Goal: Task Accomplishment & Management: Manage account settings

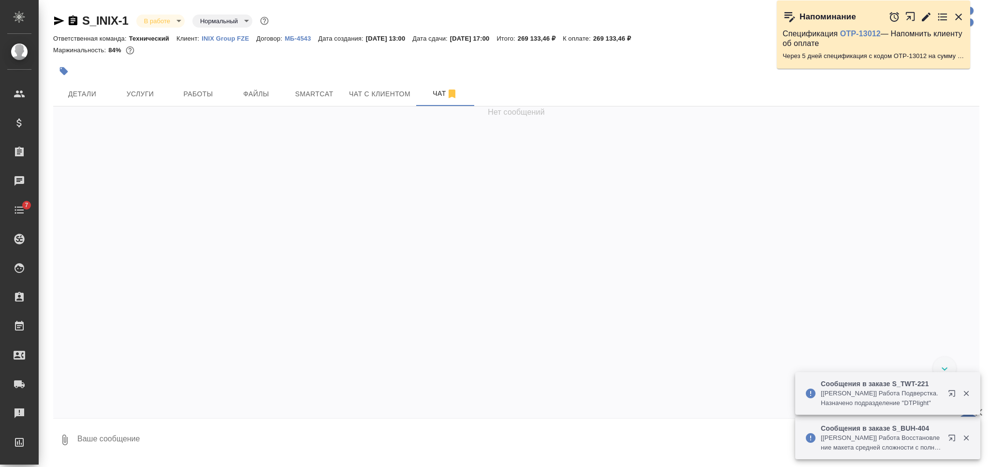
click at [71, 24] on icon "button" at bounding box center [73, 20] width 9 height 10
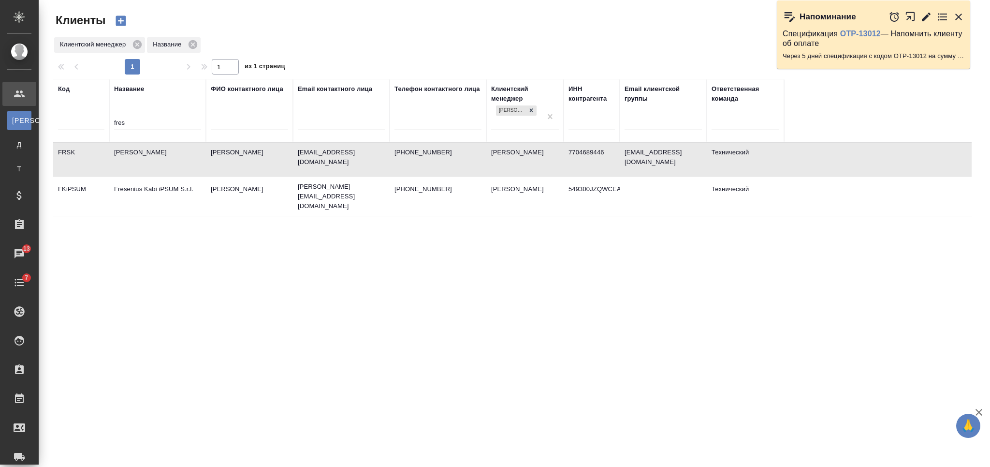
select select "RU"
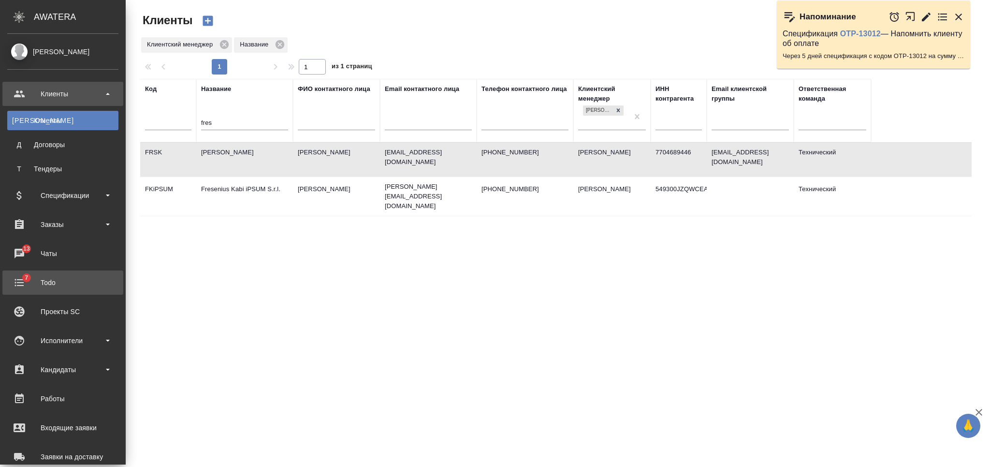
click at [65, 282] on div "Todo" at bounding box center [62, 282] width 111 height 15
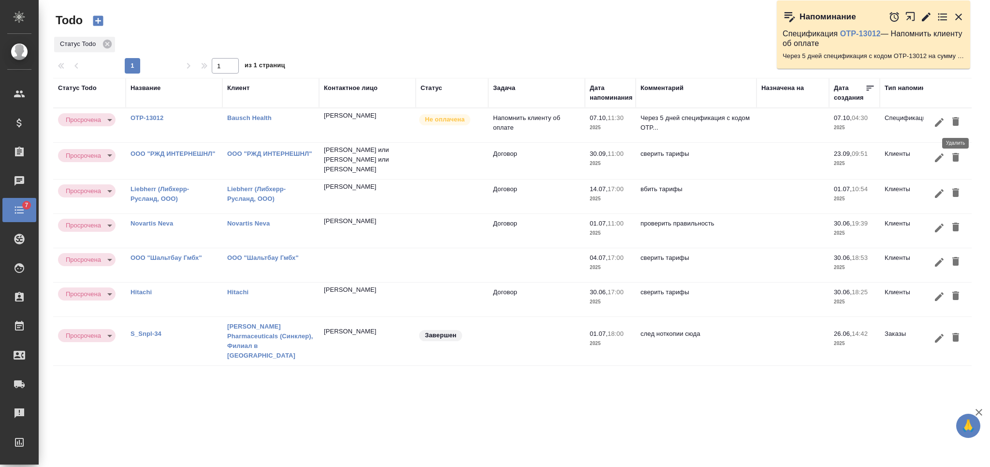
click at [955, 119] on icon "button" at bounding box center [956, 121] width 7 height 9
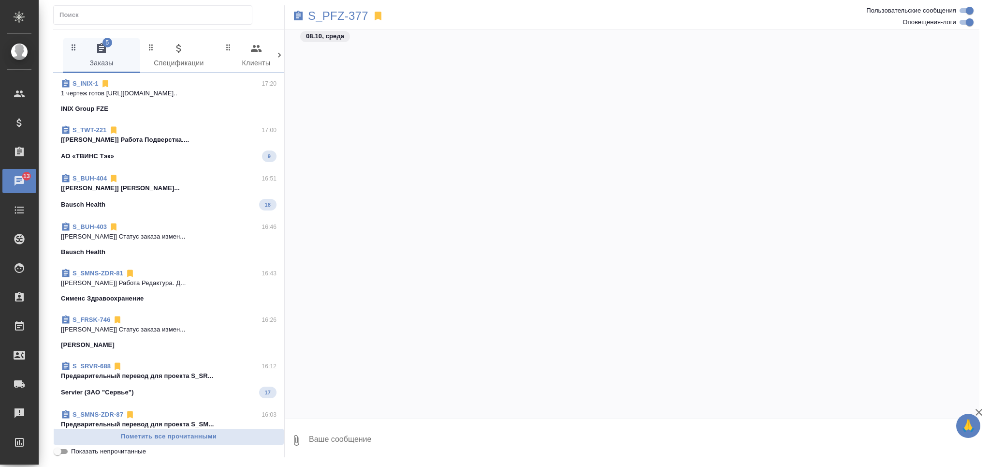
scroll to position [2060, 0]
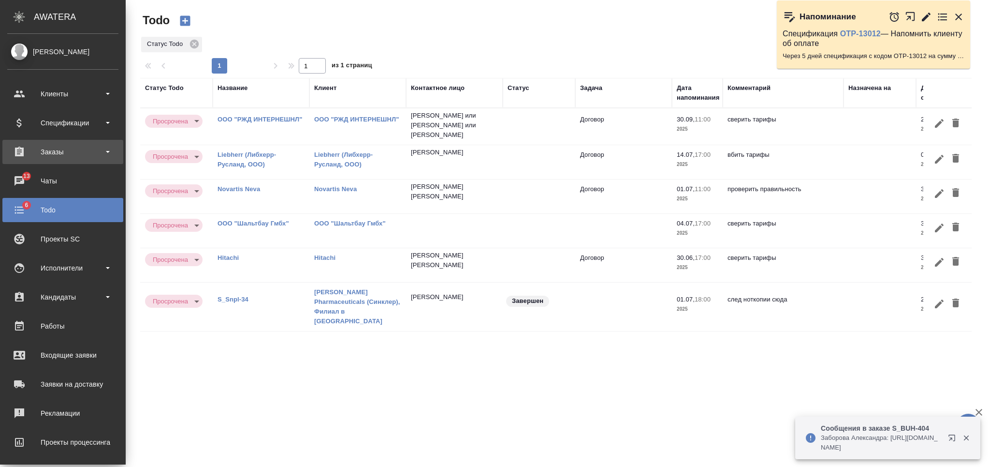
click at [74, 149] on div "Заказы" at bounding box center [62, 152] width 111 height 15
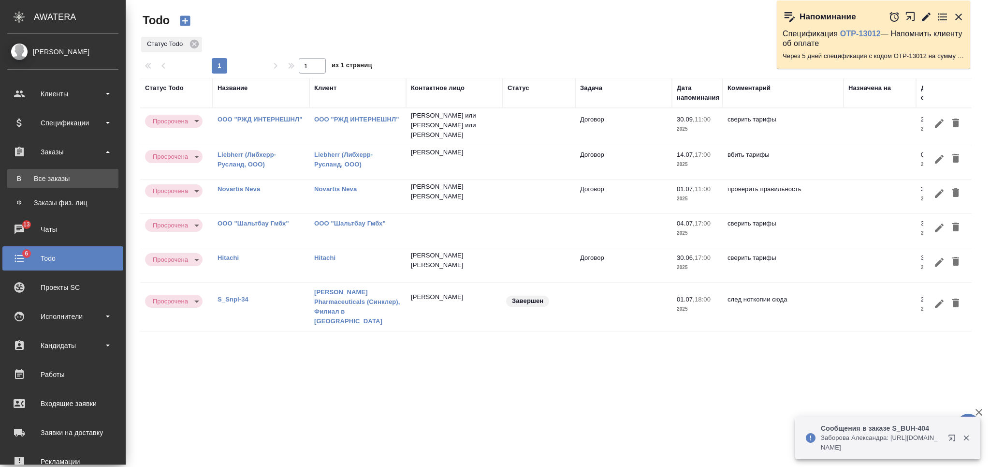
click at [68, 177] on div "Все заказы" at bounding box center [63, 179] width 102 height 10
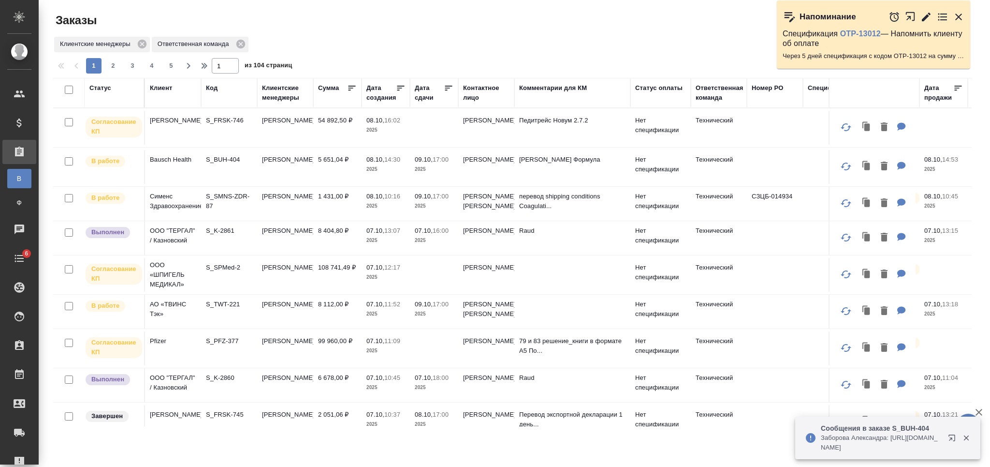
click at [158, 84] on div "Клиент" at bounding box center [161, 88] width 22 height 10
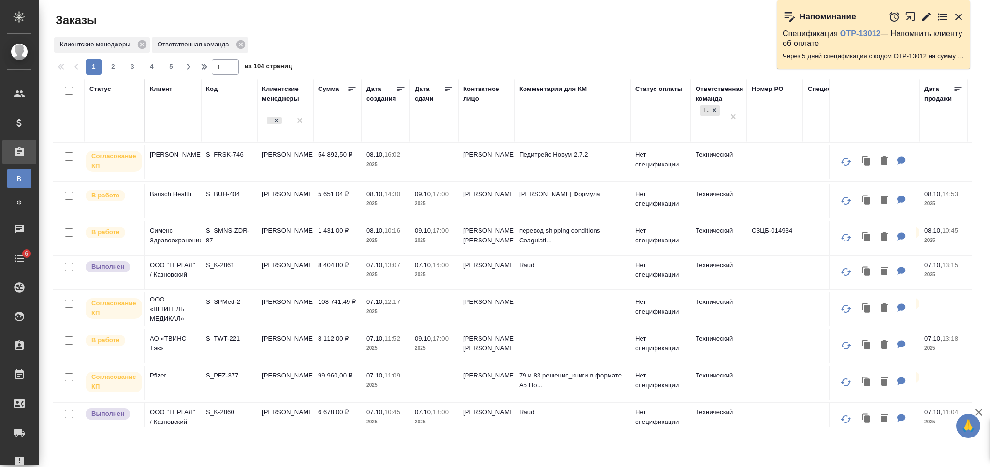
click at [162, 89] on div "Клиент" at bounding box center [161, 89] width 22 height 10
click at [171, 150] on p "Fresenius Kabi" at bounding box center [173, 155] width 46 height 10
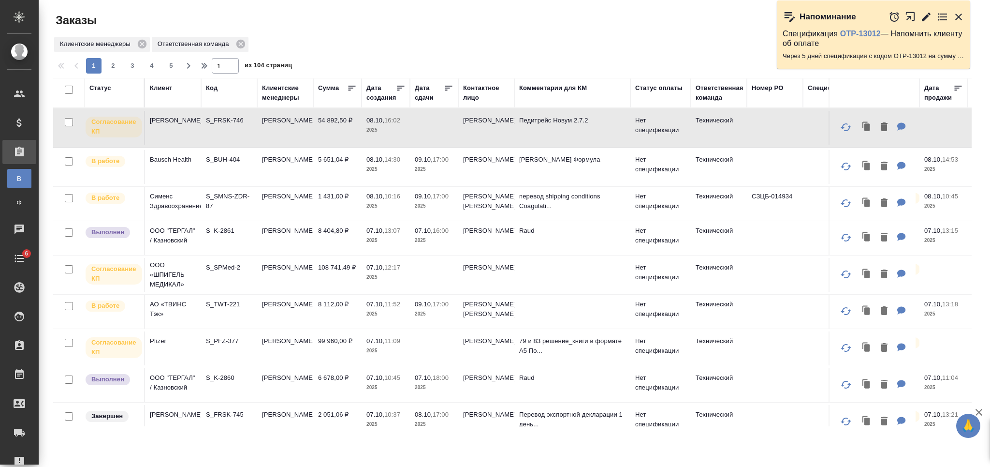
click at [166, 91] on div "Клиент" at bounding box center [161, 88] width 22 height 10
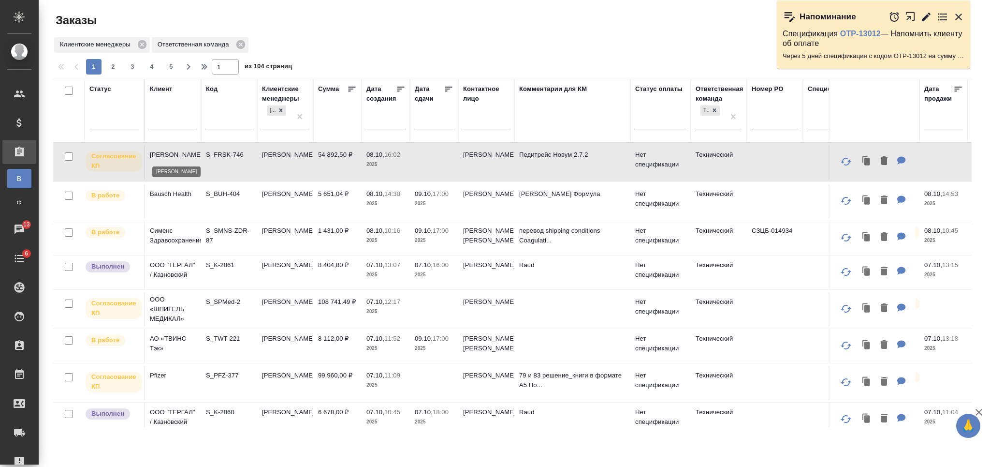
click at [187, 160] on td "Fresenius Kabi" at bounding box center [173, 162] width 56 height 34
click at [165, 129] on input "text" at bounding box center [173, 124] width 46 height 12
click at [167, 125] on input "text" at bounding box center [173, 124] width 46 height 12
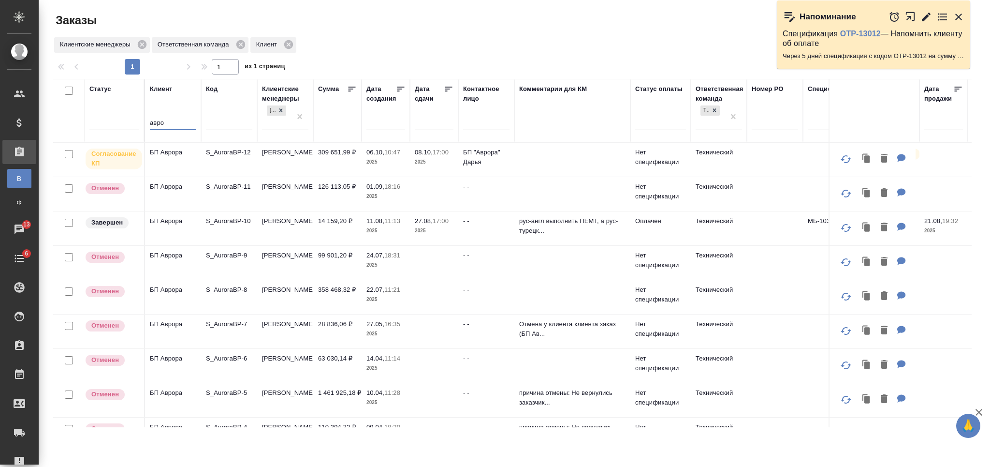
type input "авро"
click at [313, 155] on td "309 651,99 ₽" at bounding box center [337, 160] width 48 height 34
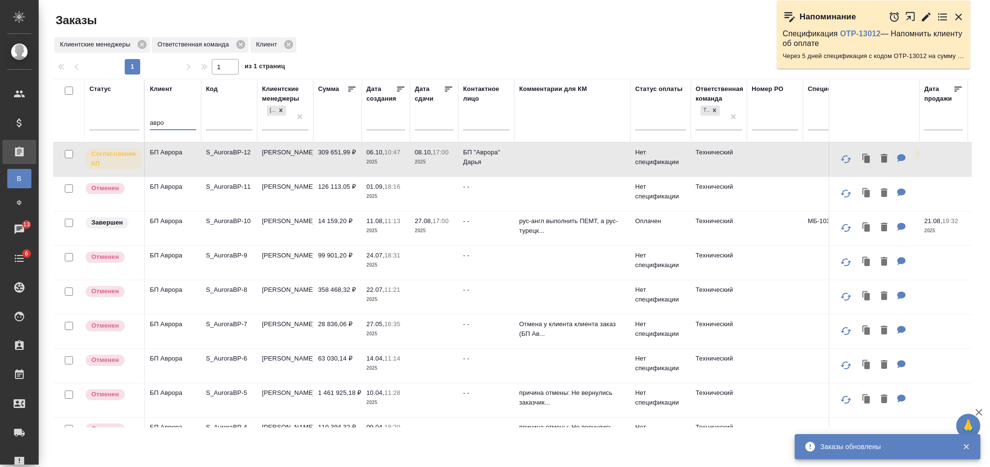
click at [153, 122] on input "авро" at bounding box center [173, 124] width 46 height 12
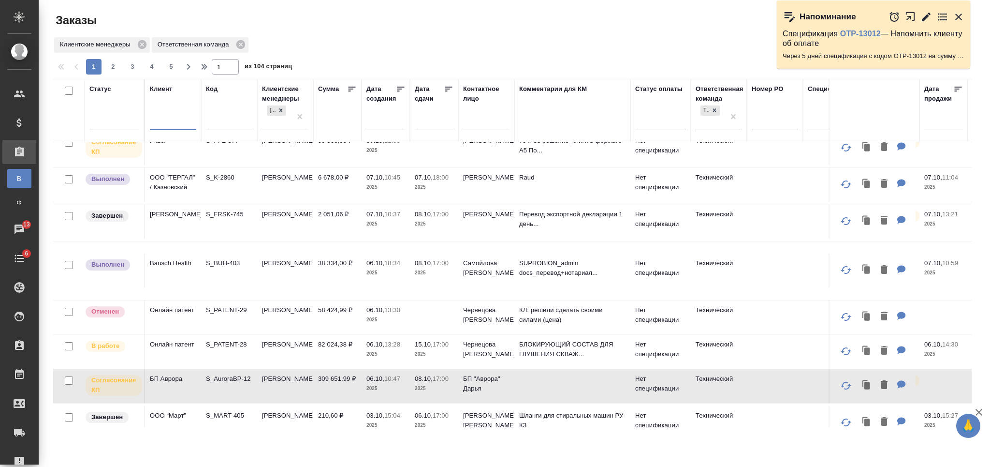
scroll to position [258, 0]
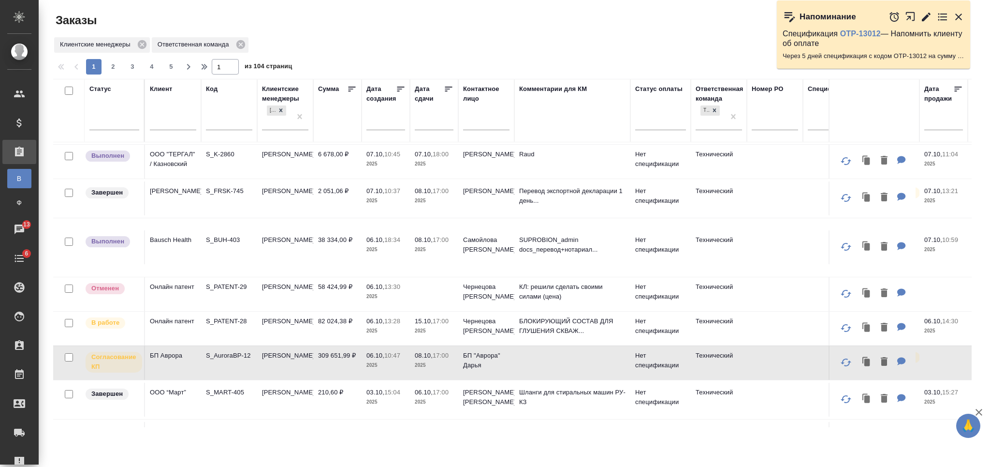
click at [243, 204] on td "S_FRSK-745" at bounding box center [229, 198] width 56 height 34
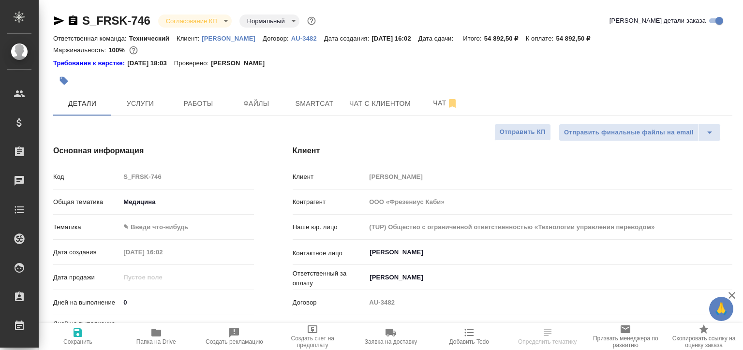
select select "RU"
type textarea "x"
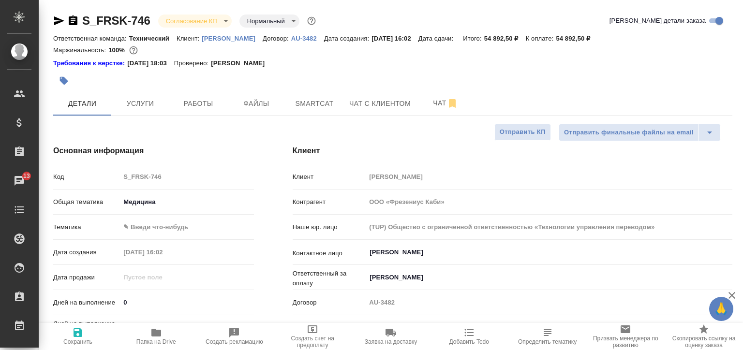
type textarea "x"
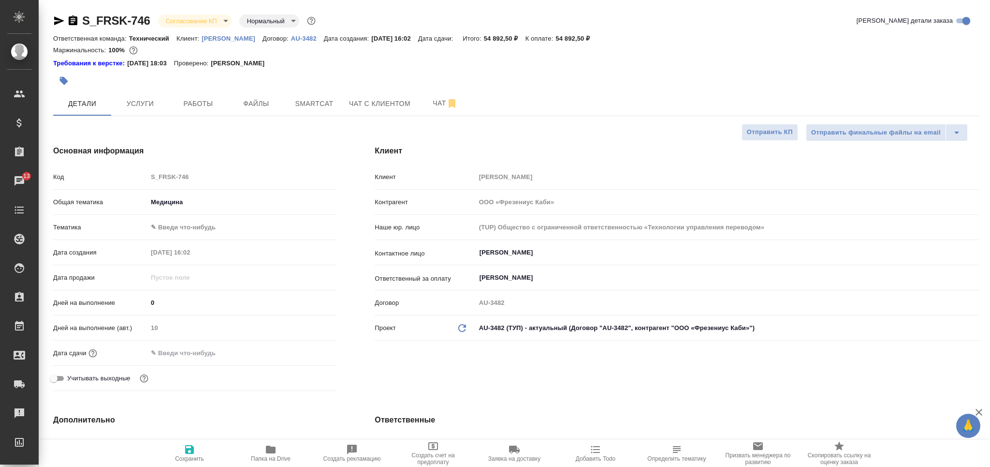
type textarea "x"
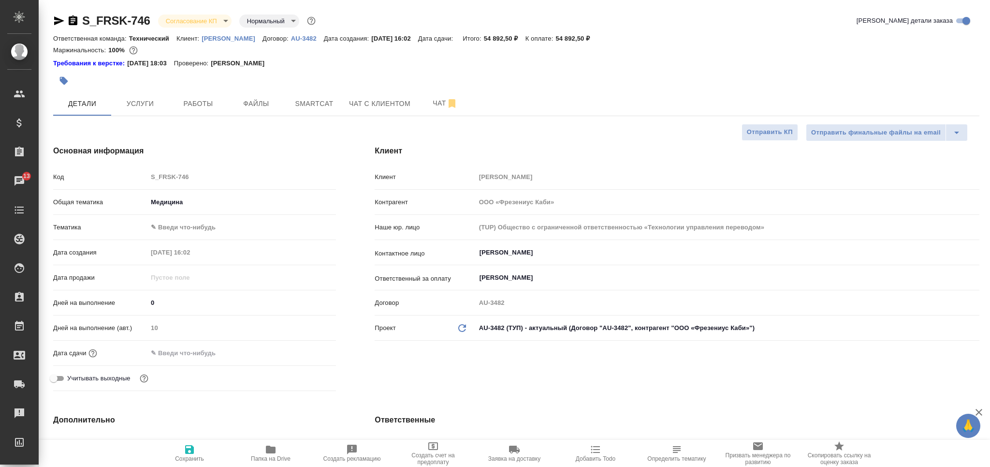
type textarea "x"
click at [184, 350] on input "text" at bounding box center [189, 353] width 85 height 14
type input "2_.__.____ __:__"
type textarea "x"
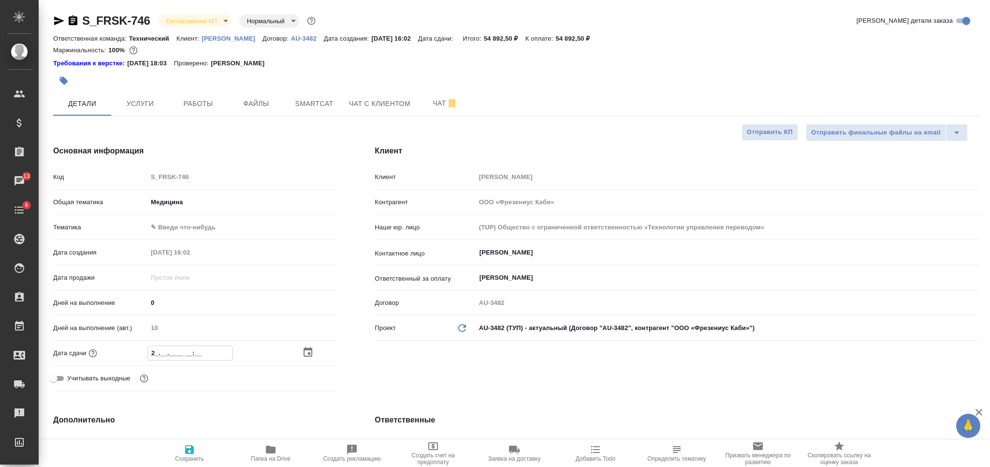
type textarea "x"
type input "20.__.____ __:__"
type textarea "x"
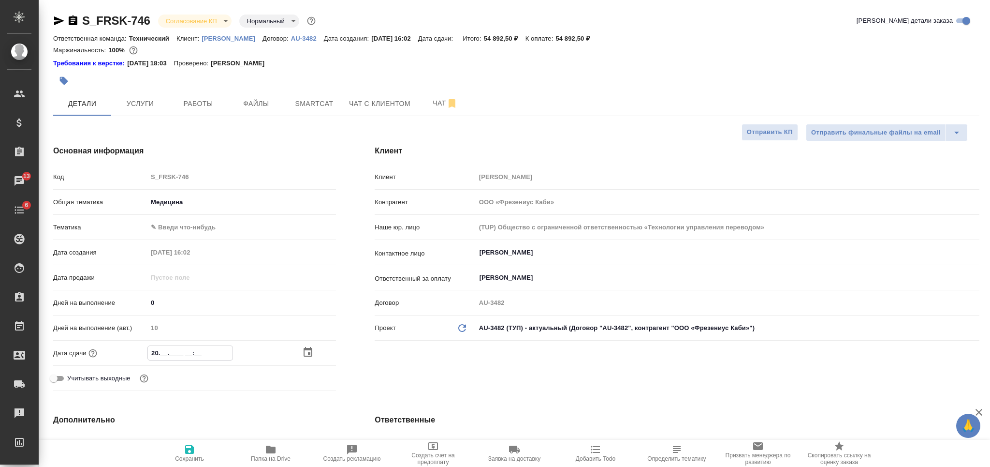
type input "20.1_.____ __:__"
type textarea "x"
type input "20.10.____ __:__"
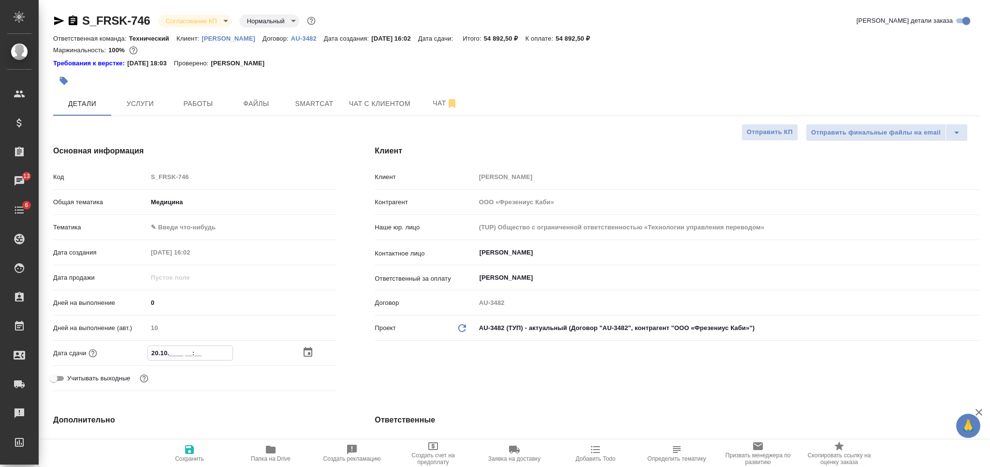
type textarea "x"
type input "20.10.2___ __:__"
type textarea "x"
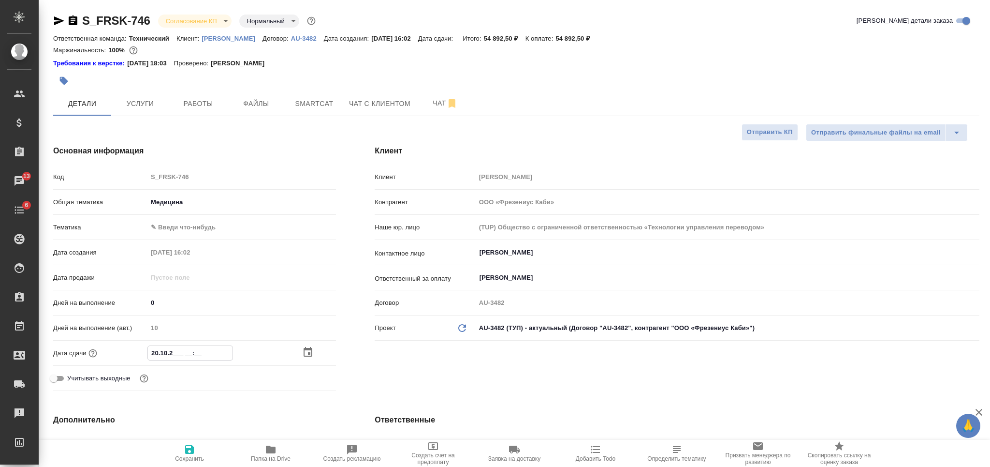
type textarea "x"
type input "20.10.20__ __:__"
type textarea "x"
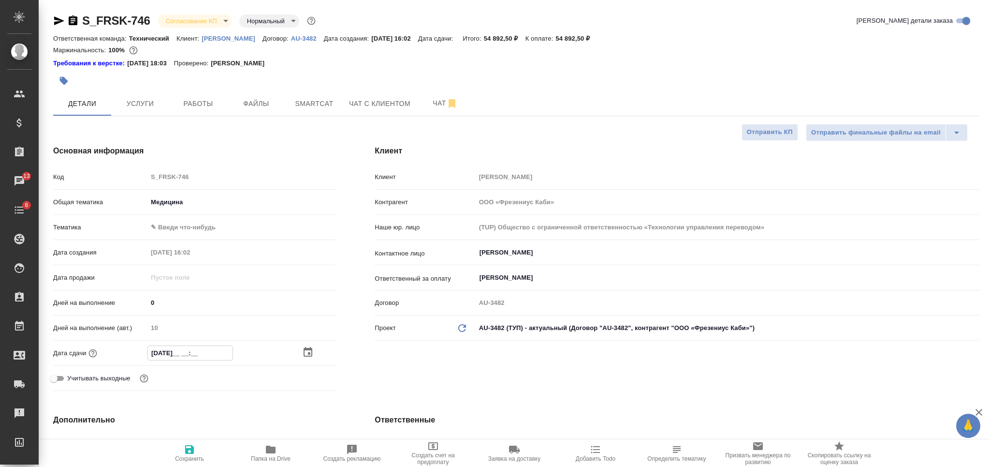
type textarea "x"
type input "20.10.202_ __:__"
type textarea "x"
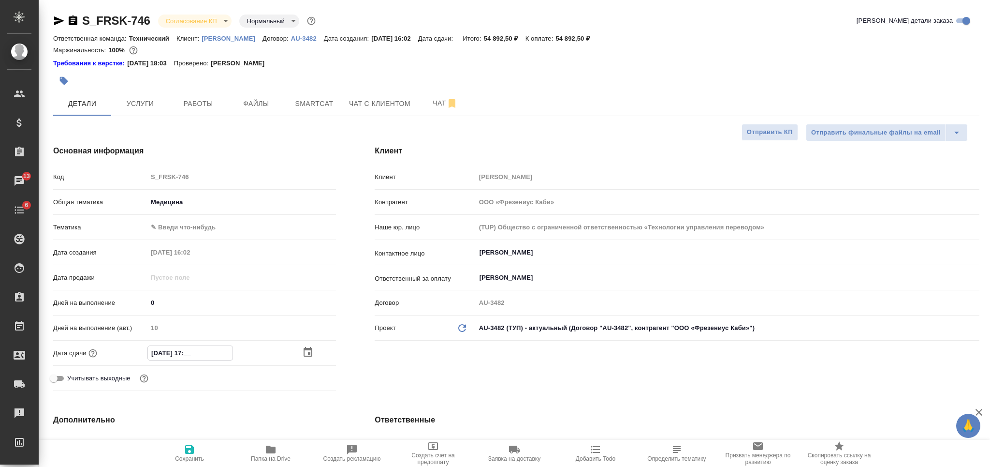
type input "20.10.2025 17:0_"
type textarea "x"
type input "20.10.2025 17:00"
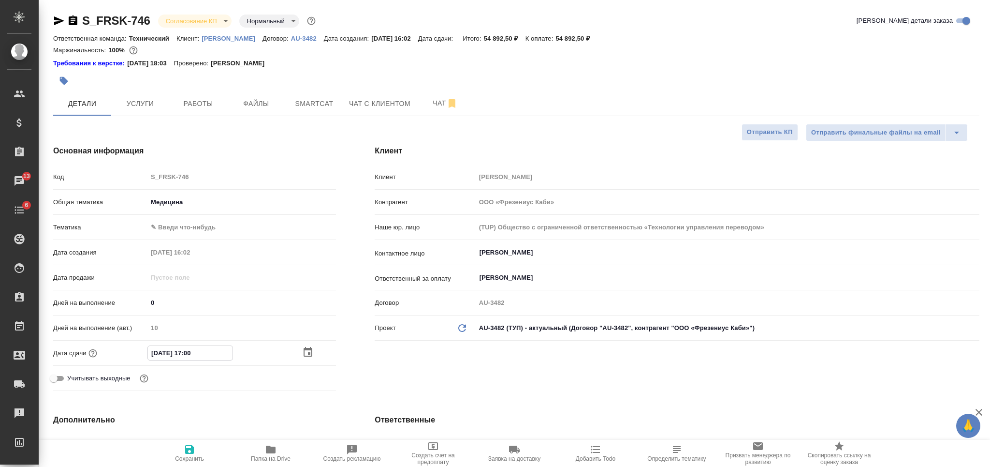
type textarea "x"
type input "20.10.2025 17:00"
click at [191, 350] on icon "button" at bounding box center [189, 449] width 9 height 9
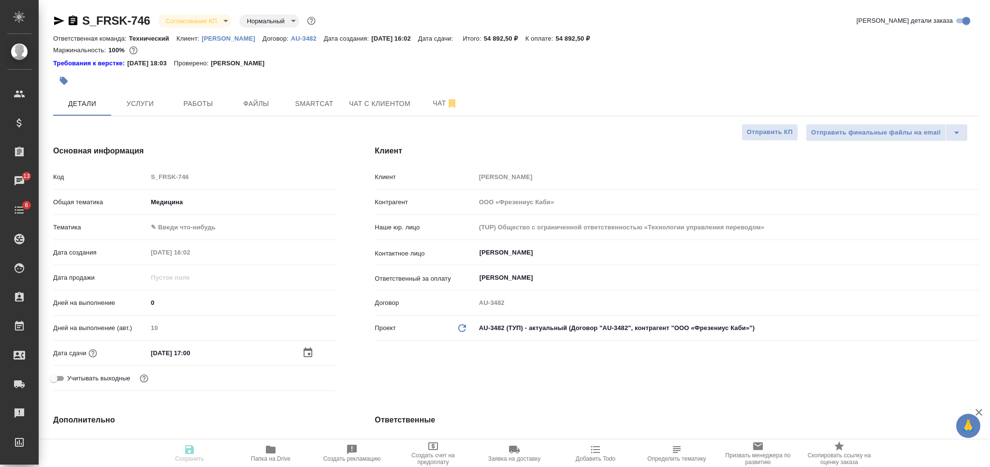
type textarea "x"
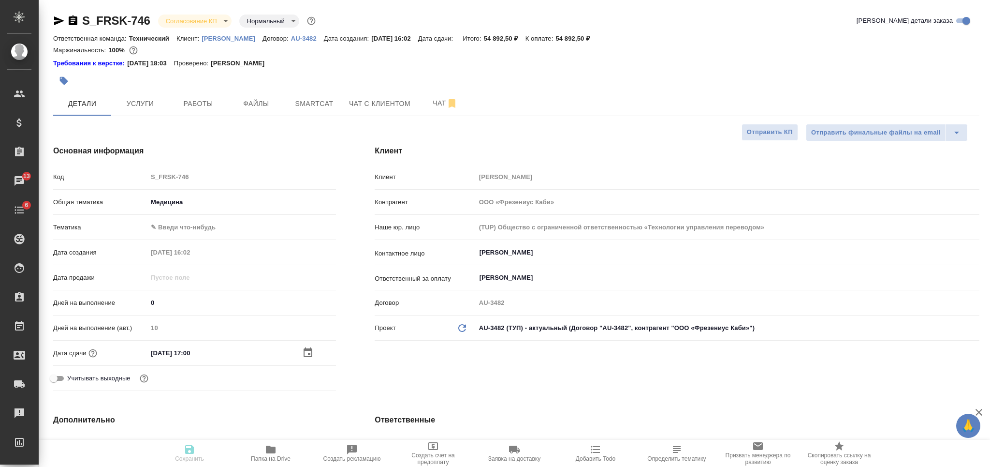
type textarea "x"
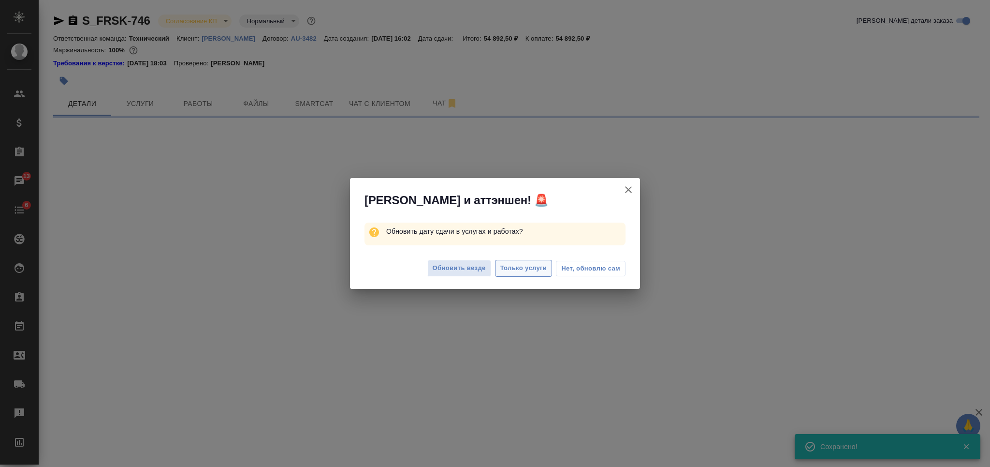
select select "RU"
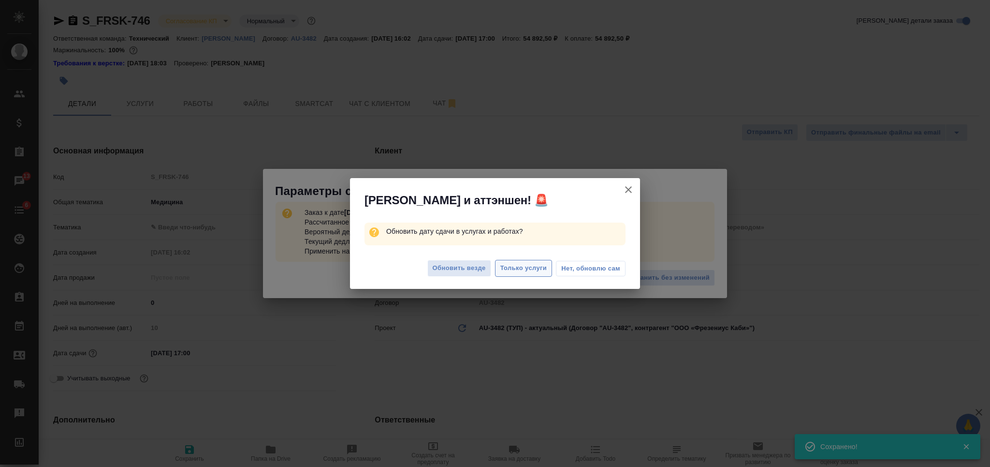
type textarea "x"
click at [521, 266] on span "Только услуги" at bounding box center [524, 268] width 47 height 11
type textarea "x"
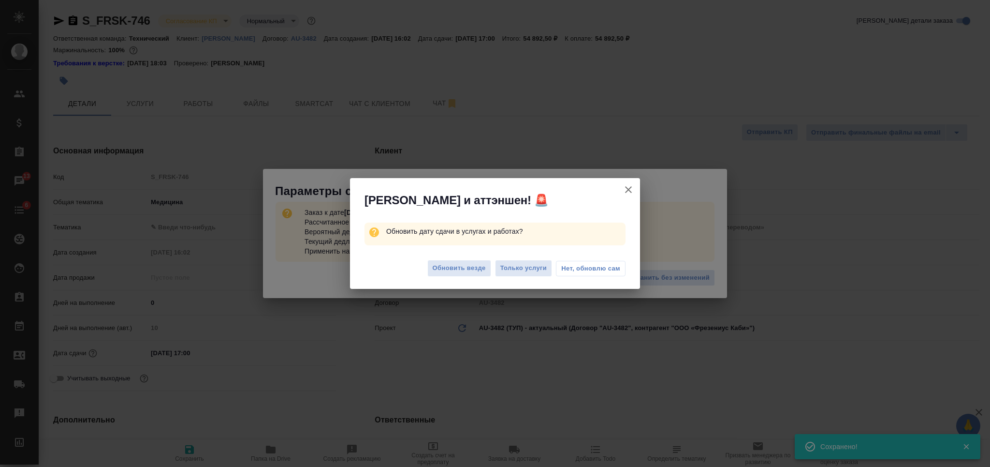
type textarea "x"
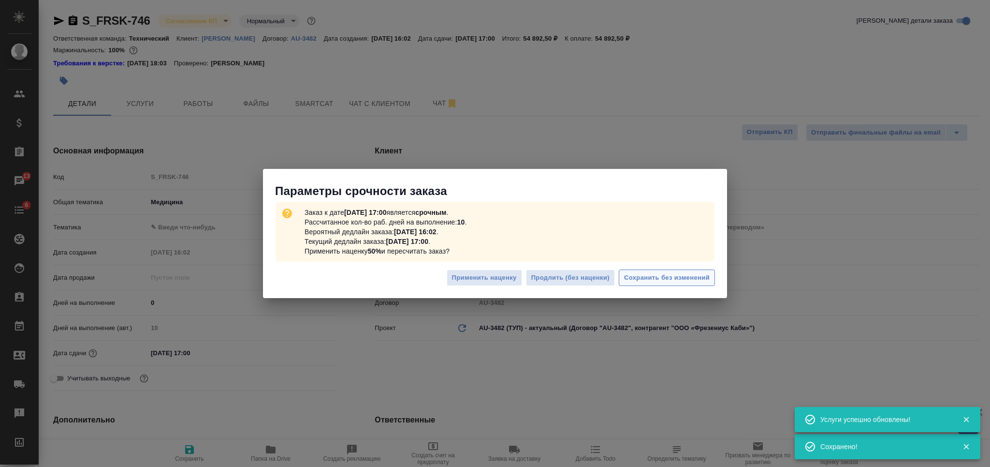
click at [653, 280] on span "Сохранить без изменений" at bounding box center [667, 277] width 86 height 11
type textarea "x"
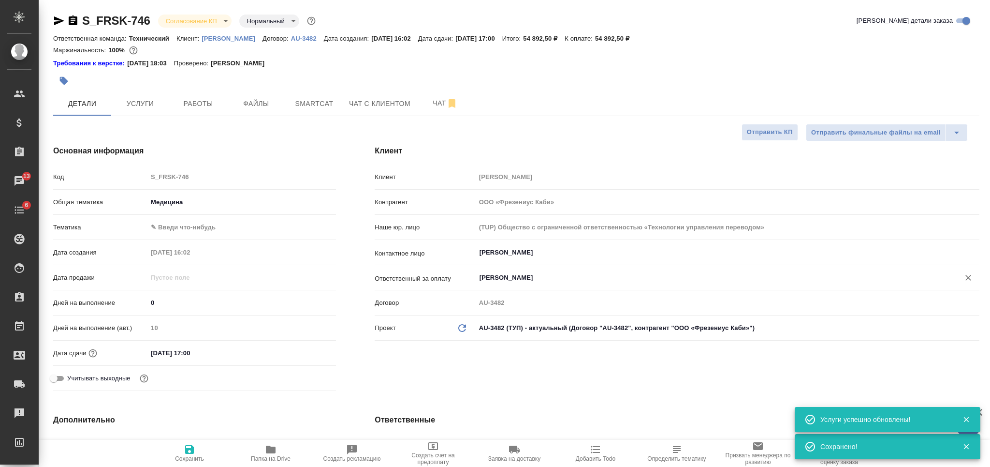
type textarea "x"
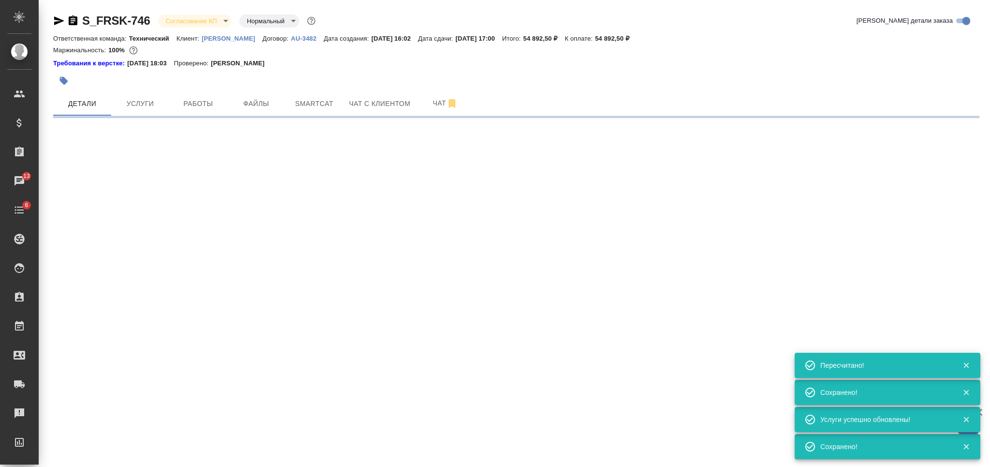
type input "urgent"
select select "RU"
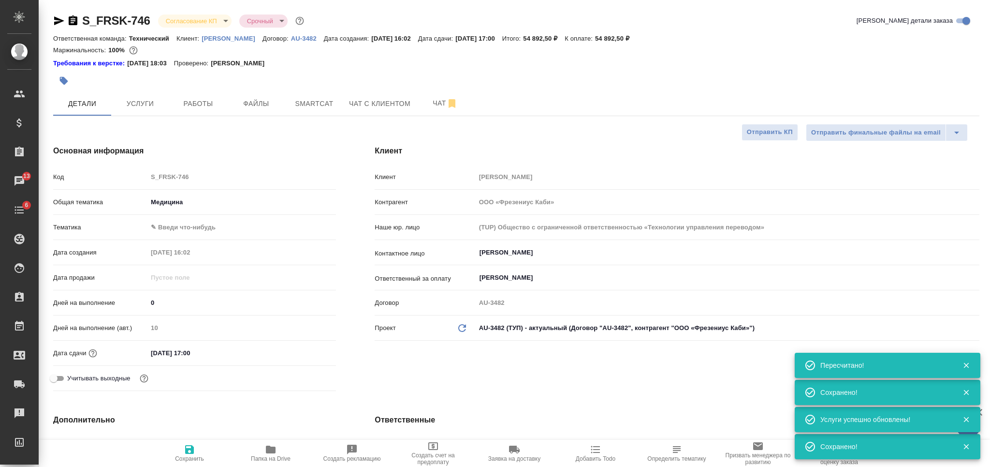
type textarea "x"
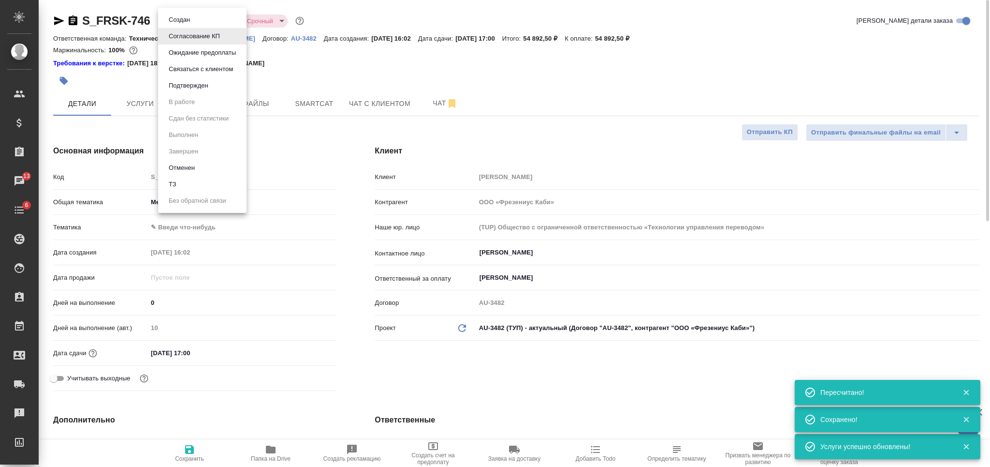
click at [206, 21] on body "🙏 .cls-1 fill:#fff; AWATERA Nikiforova Valeria Клиенты Спецификации Заказы 13 Ч…" at bounding box center [495, 233] width 990 height 467
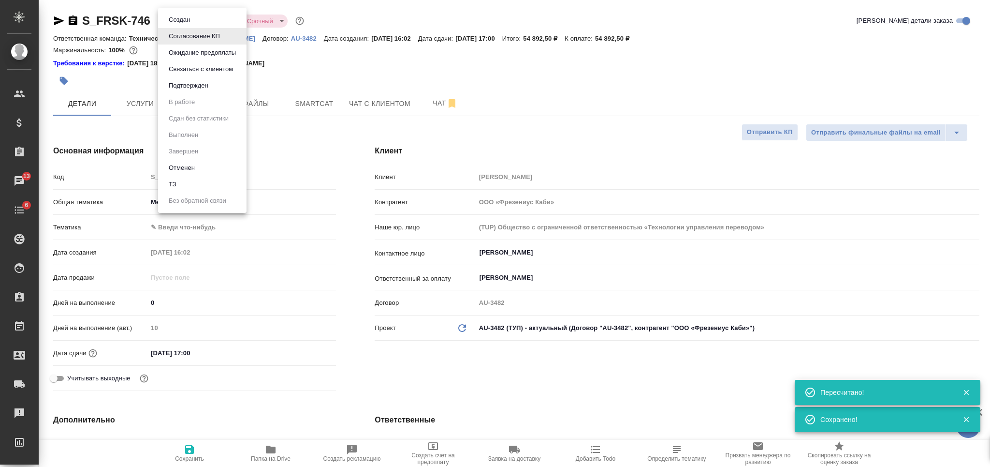
click at [218, 85] on li "Подтвержден" at bounding box center [202, 85] width 88 height 16
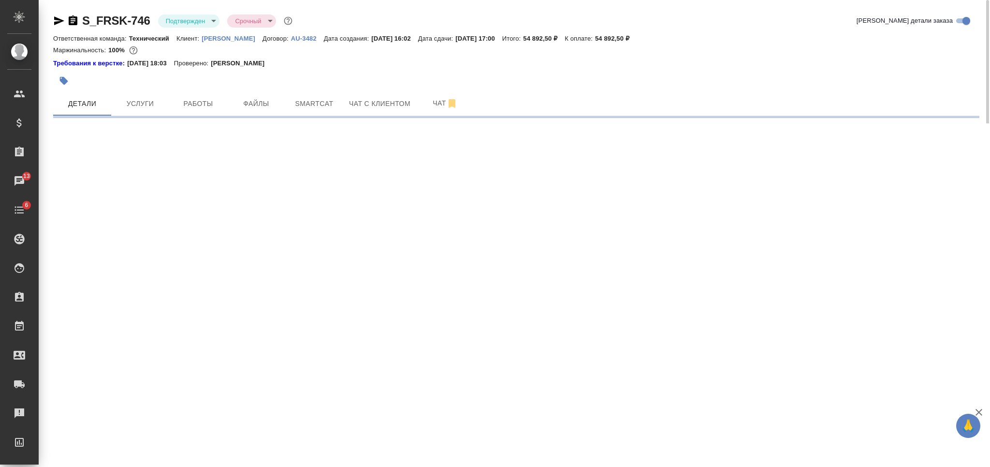
select select "RU"
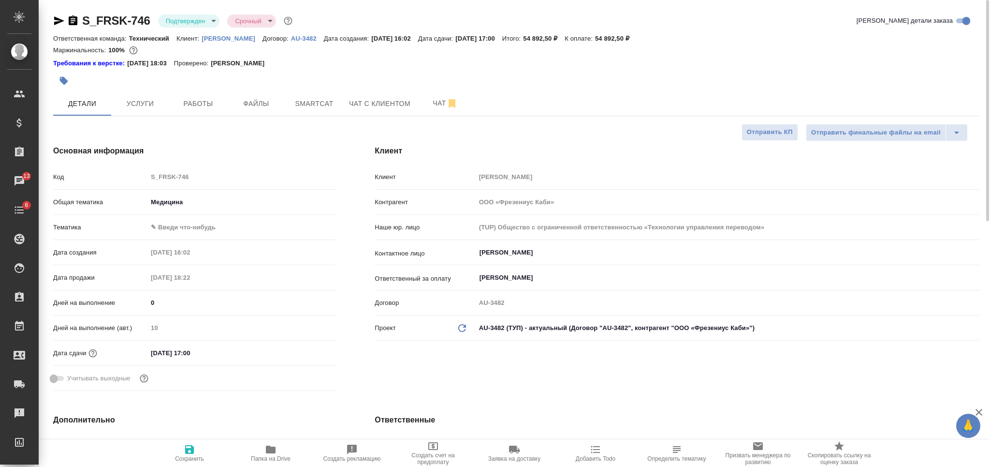
type textarea "x"
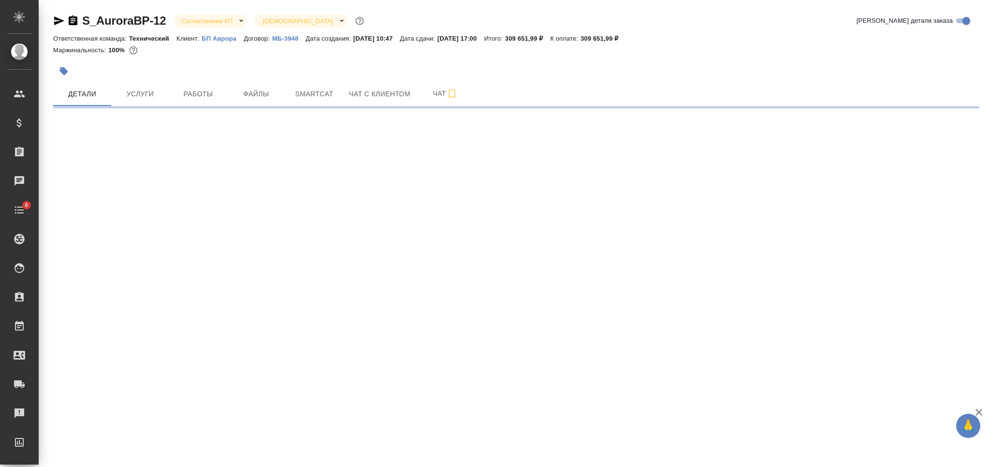
select select "RU"
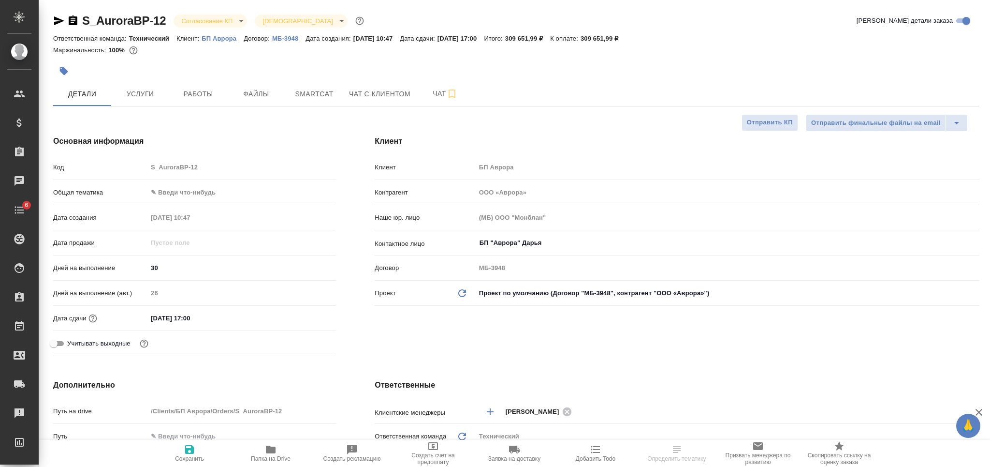
type textarea "x"
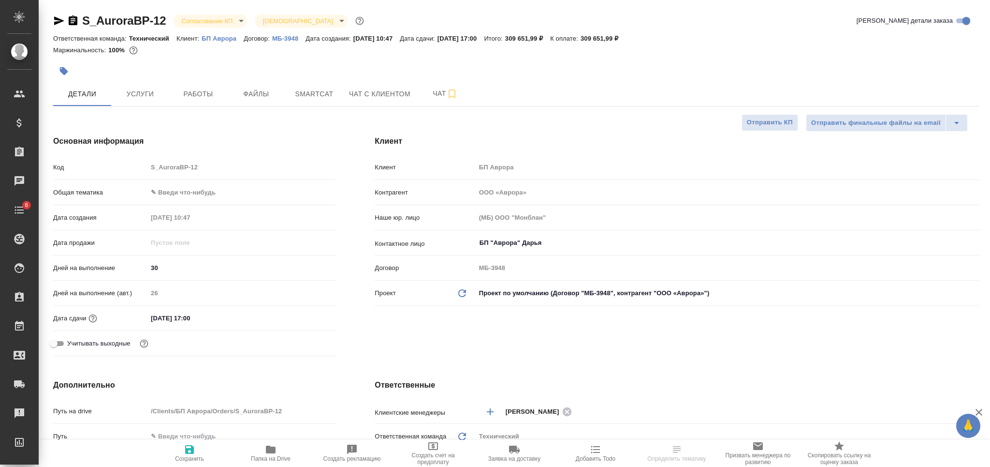
type textarea "x"
click at [430, 95] on span "Чат" at bounding box center [445, 94] width 46 height 12
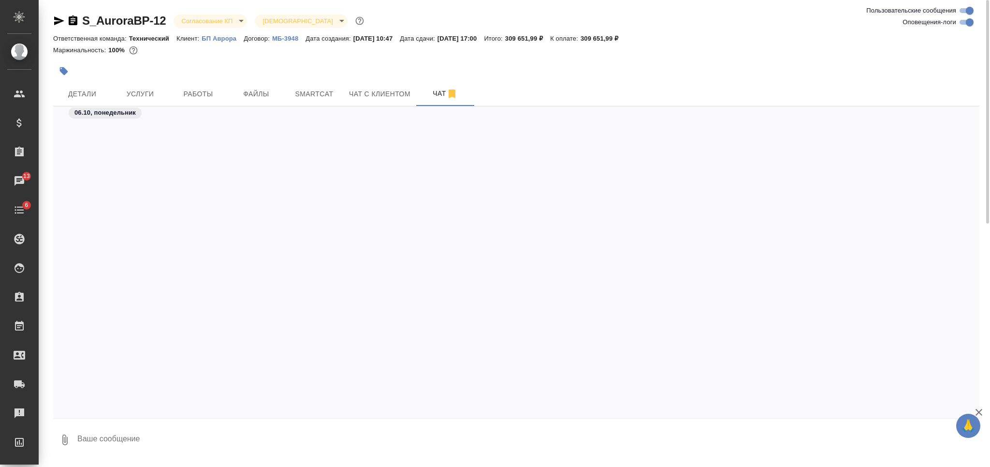
scroll to position [2268, 0]
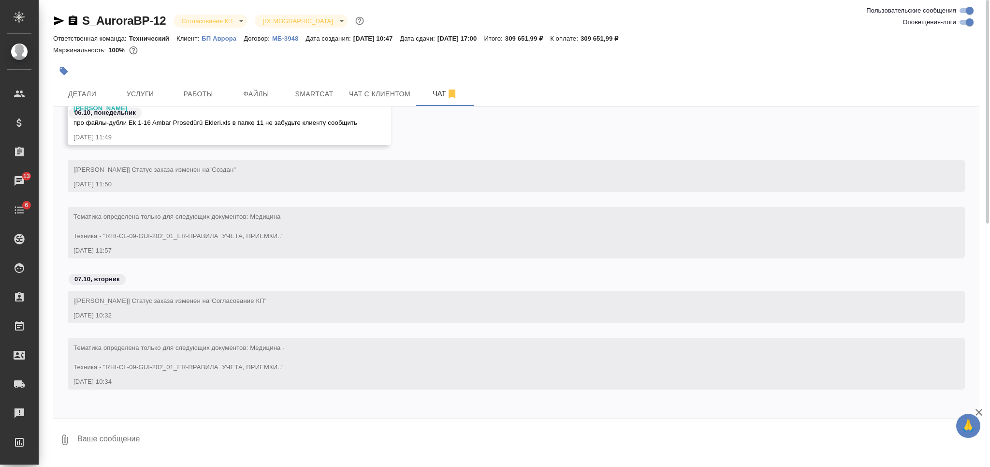
click at [314, 428] on textarea at bounding box center [527, 439] width 903 height 33
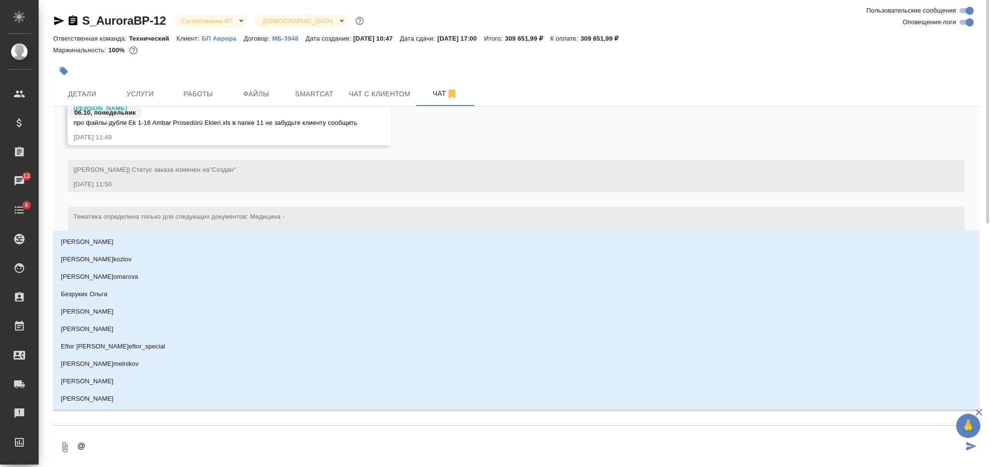
type textarea "@З"
type input "З"
type textarea "@За"
type input "За"
type textarea "@Заб"
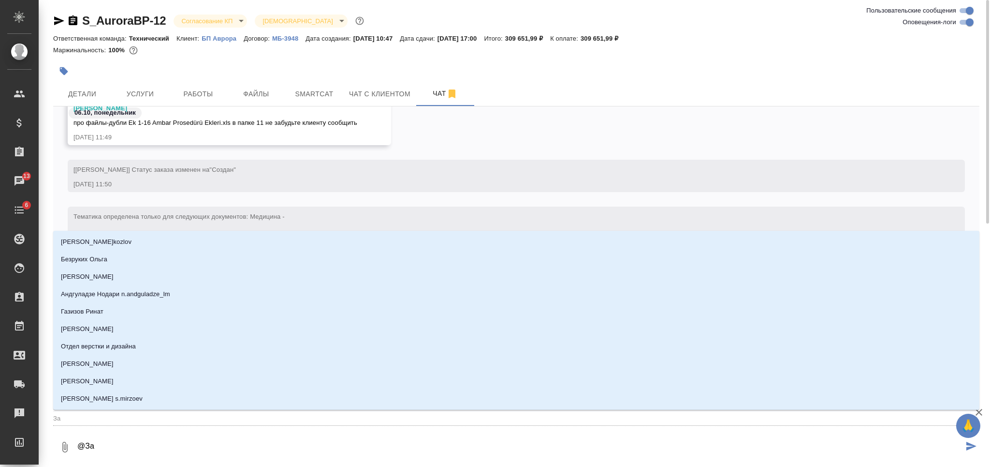
type input "Заб"
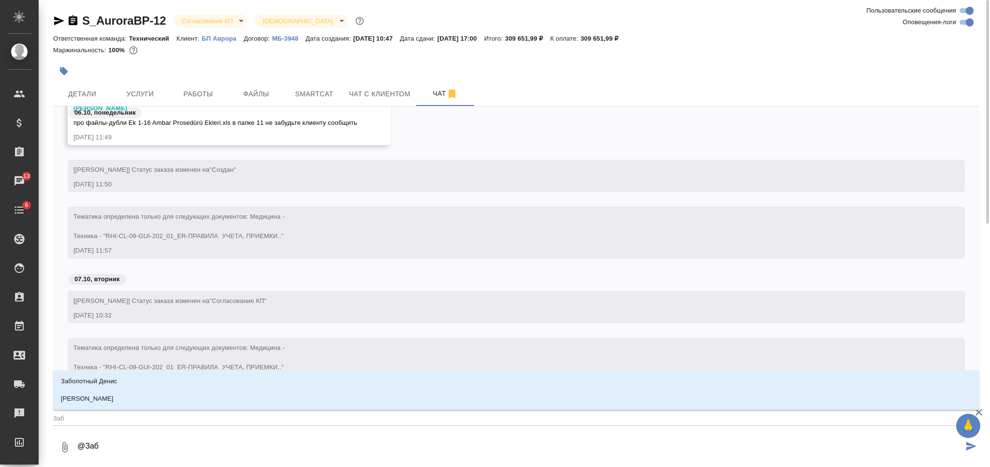
type textarea "@Забо"
type input "Забо"
type textarea "@Забор"
type input "Забор"
type textarea "@Заборо"
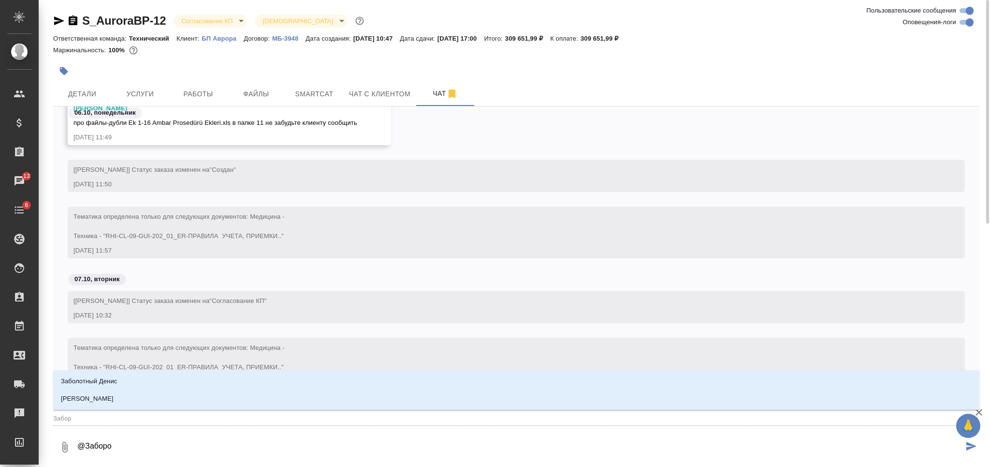
type input "Заборо"
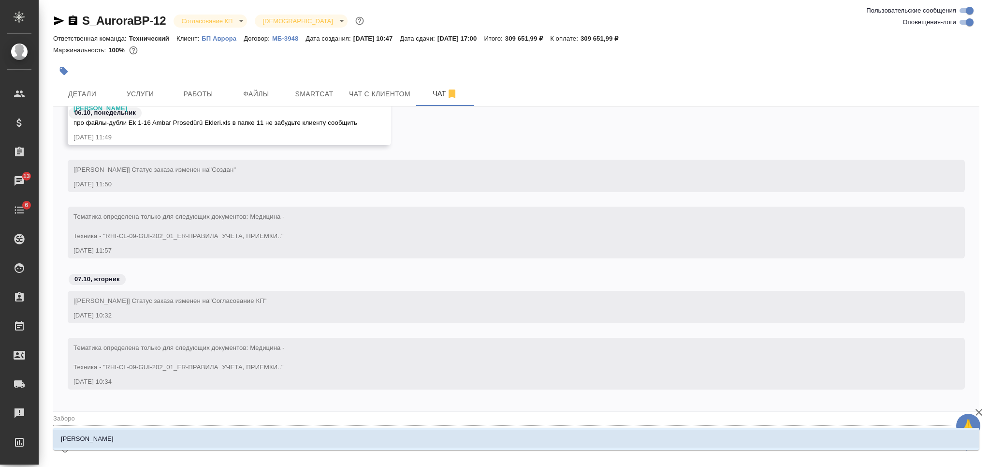
click at [326, 434] on li "Заборова Александра" at bounding box center [516, 438] width 927 height 17
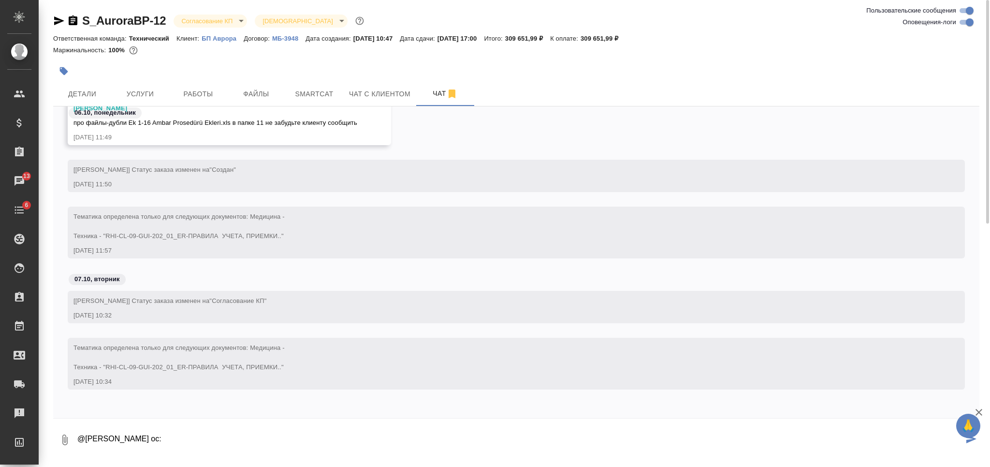
paste textarea "Подскажите, пожалуйста, по нашему запросу: в папке "...Ambar proseduru review" …"
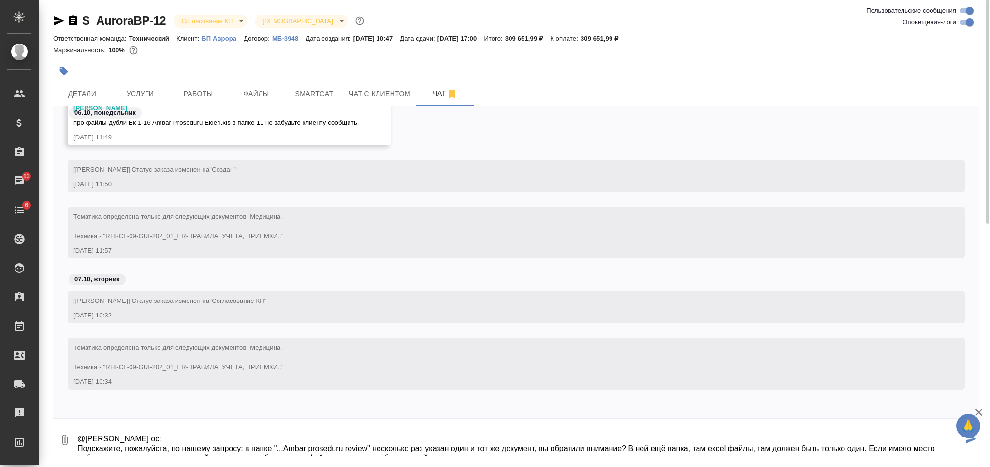
scroll to position [16, 0]
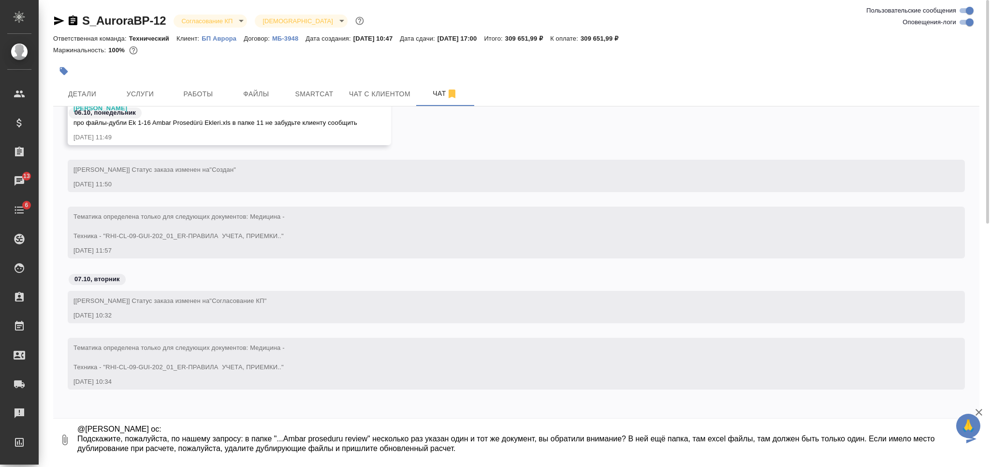
type textarea "@Заборова Александра ос: Подскажите, пожалуйста, по нашему запросу: в папке "..…"
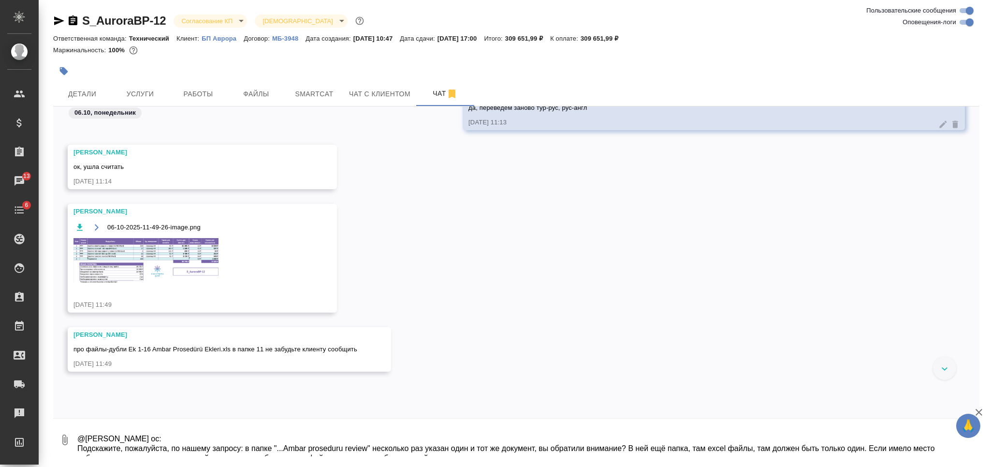
scroll to position [1260, 0]
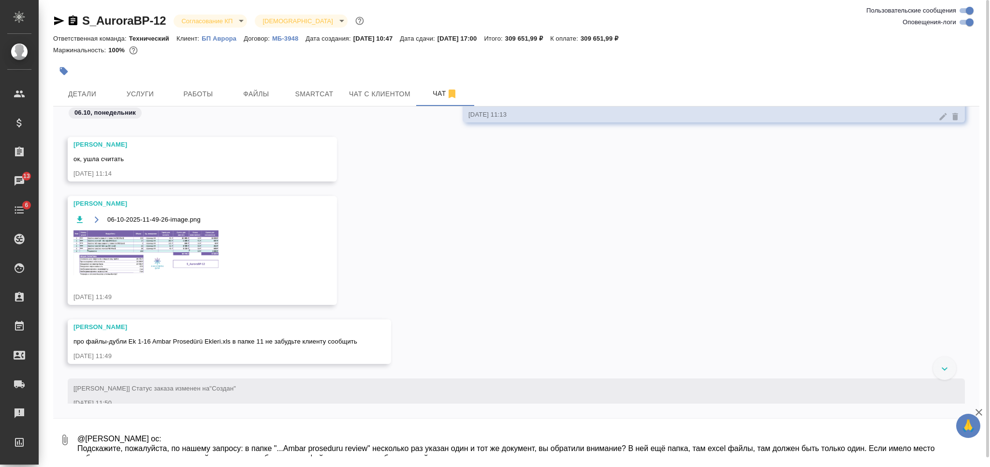
click at [191, 243] on img at bounding box center [146, 252] width 145 height 45
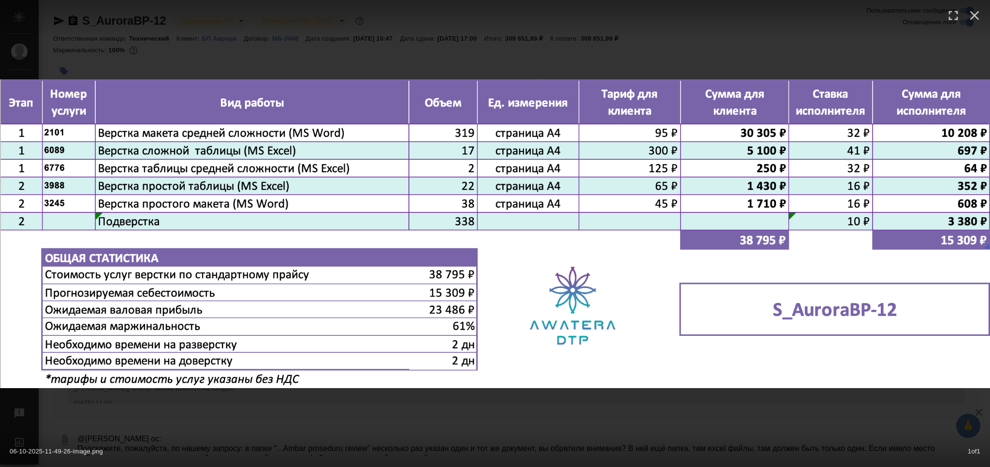
click at [460, 436] on div "06-10-2025-11-49-26-image.png 1 of 1" at bounding box center [495, 449] width 990 height 36
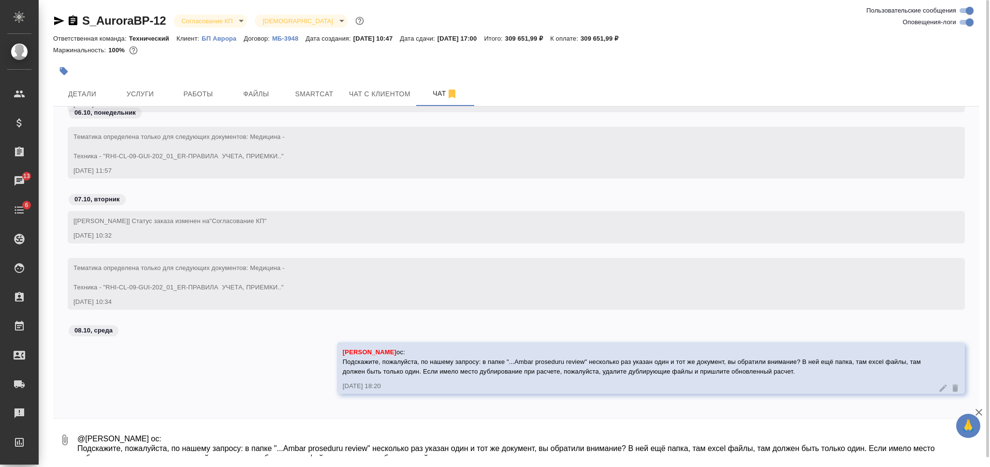
scroll to position [1563, 0]
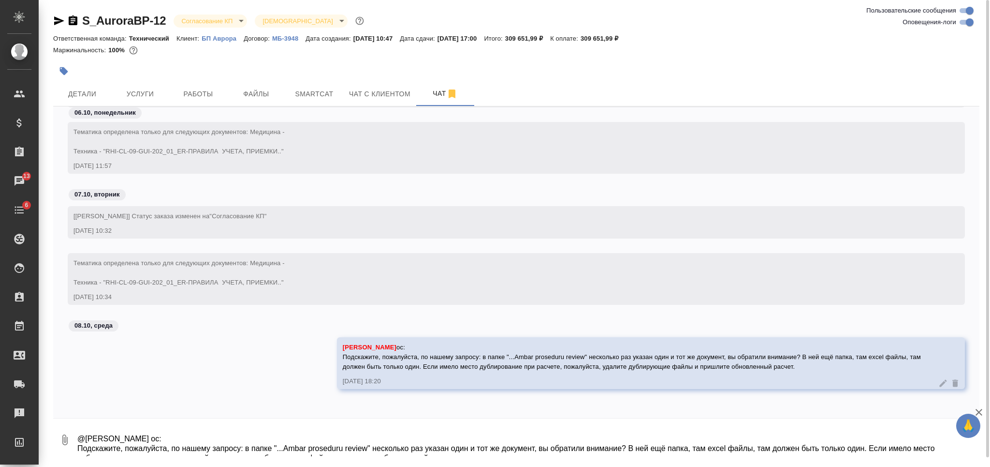
click at [367, 434] on textarea "@Заборова Александра ос: Подскажите, пожалуйста, по нашему запросу: в папке "..…" at bounding box center [527, 439] width 903 height 33
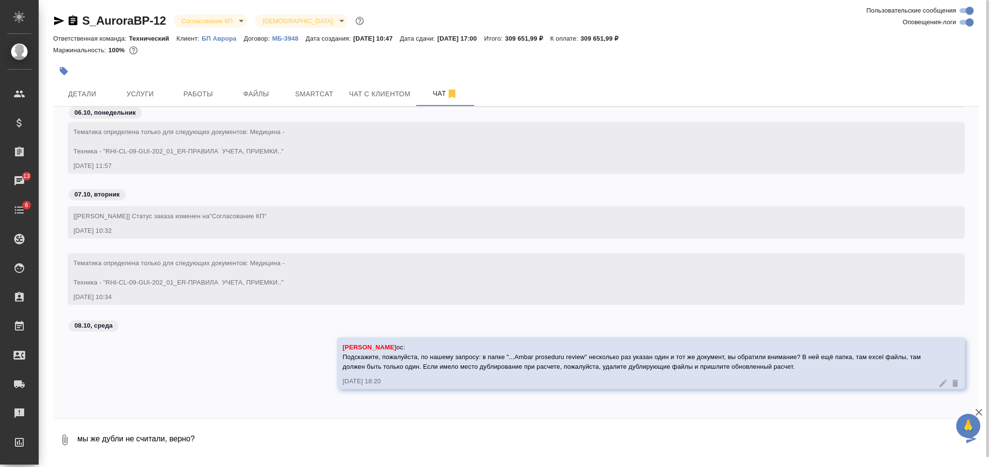
type textarea "мы же дубли не считали, верно?"
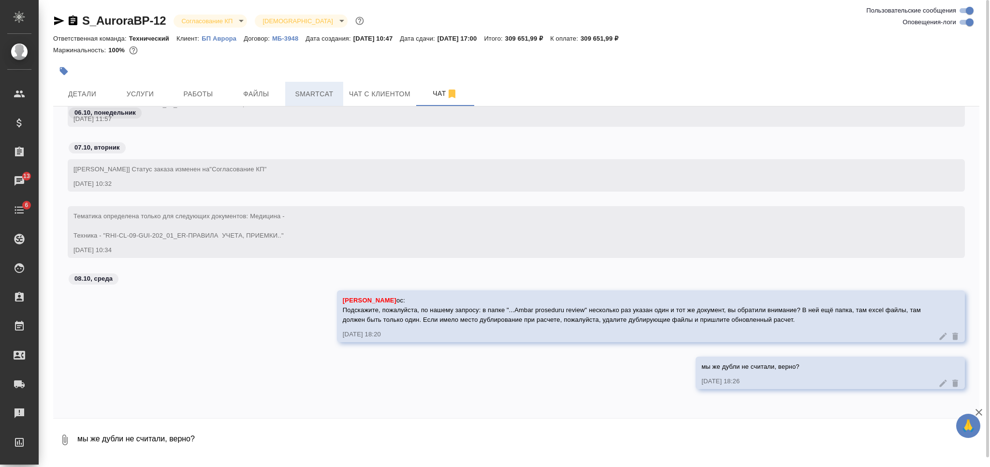
click at [322, 98] on span "Smartcat" at bounding box center [314, 94] width 46 height 12
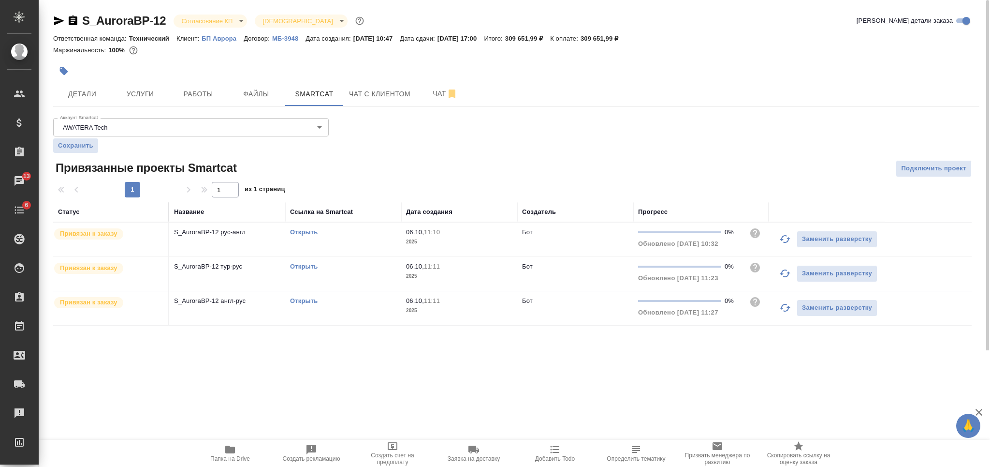
click at [300, 267] on link "Открыть" at bounding box center [304, 266] width 28 height 7
click at [302, 231] on link "Открыть" at bounding box center [304, 231] width 28 height 7
click at [308, 297] on link "Открыть" at bounding box center [304, 300] width 28 height 7
click at [134, 88] on span "Услуги" at bounding box center [140, 94] width 46 height 12
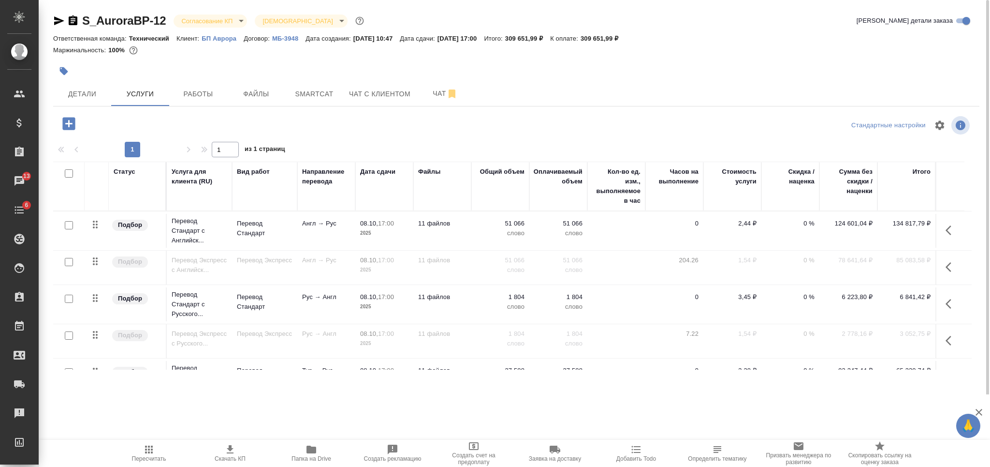
click at [68, 228] on input "checkbox" at bounding box center [69, 225] width 8 height 8
checkbox input "true"
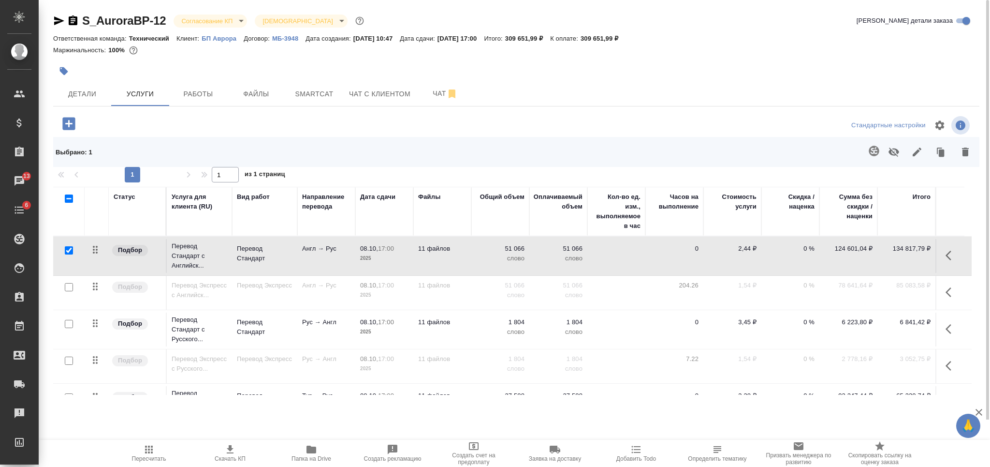
click at [70, 323] on input "checkbox" at bounding box center [69, 324] width 8 height 8
checkbox input "true"
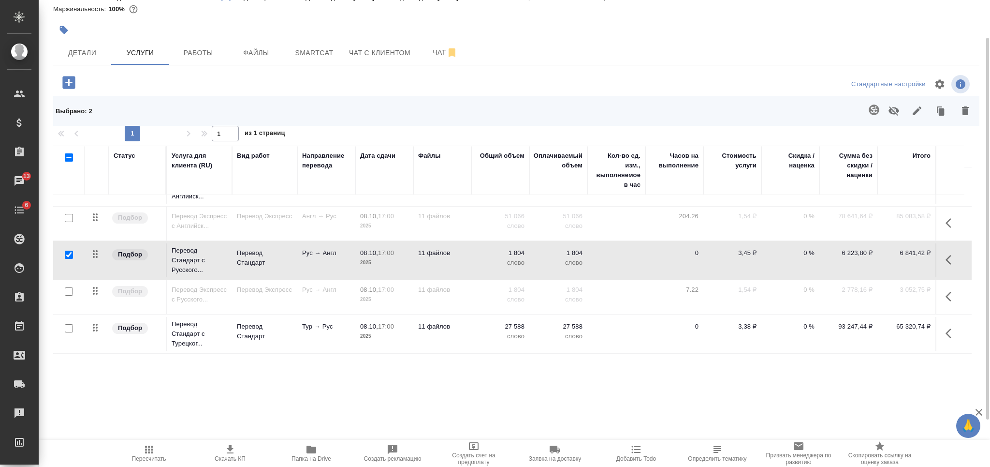
scroll to position [64, 0]
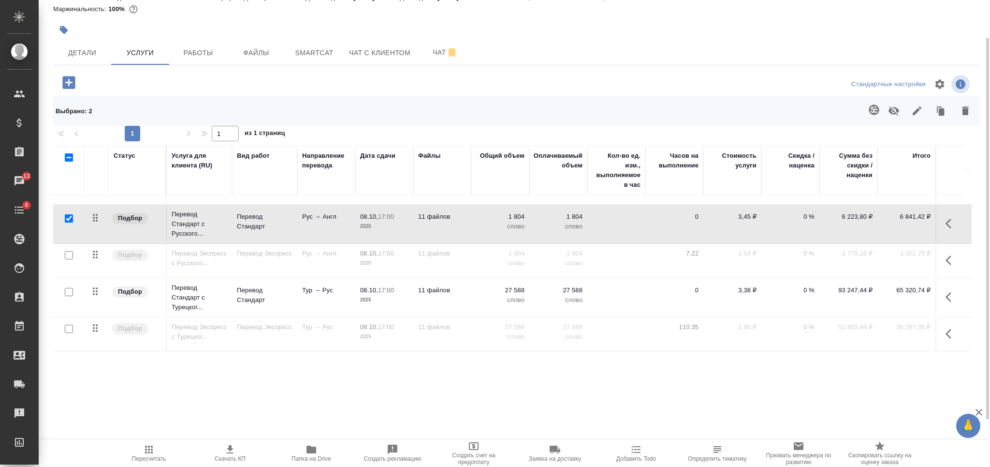
click at [68, 290] on input "checkbox" at bounding box center [69, 292] width 8 height 8
checkbox input "true"
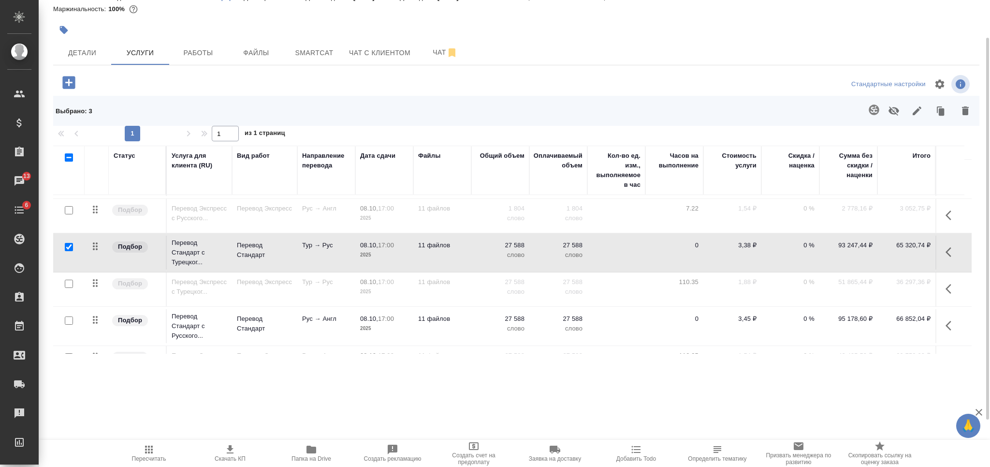
scroll to position [180, 0]
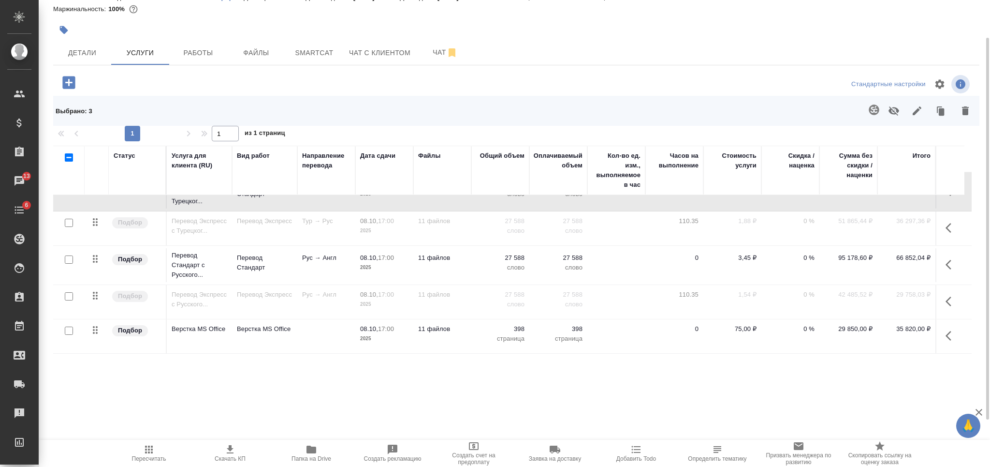
click at [71, 255] on input "checkbox" at bounding box center [69, 259] width 8 height 8
checkbox input "true"
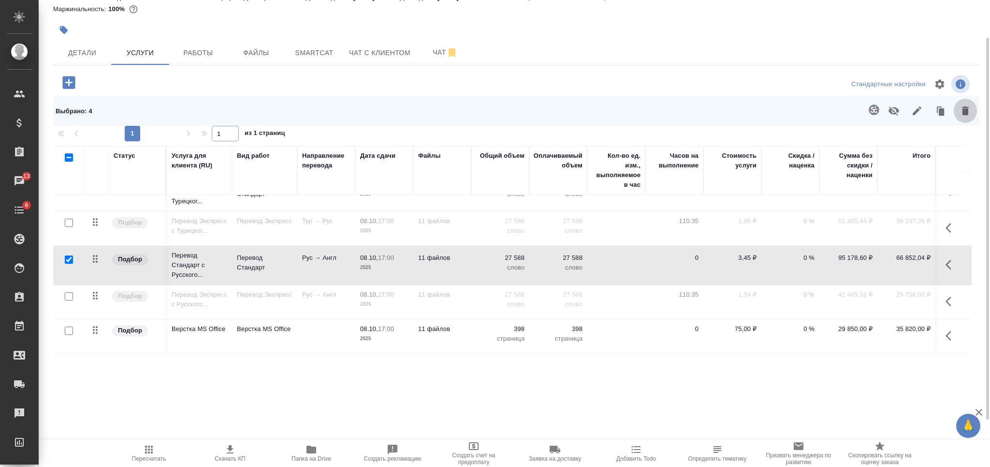
click at [963, 111] on icon "button" at bounding box center [965, 110] width 7 height 9
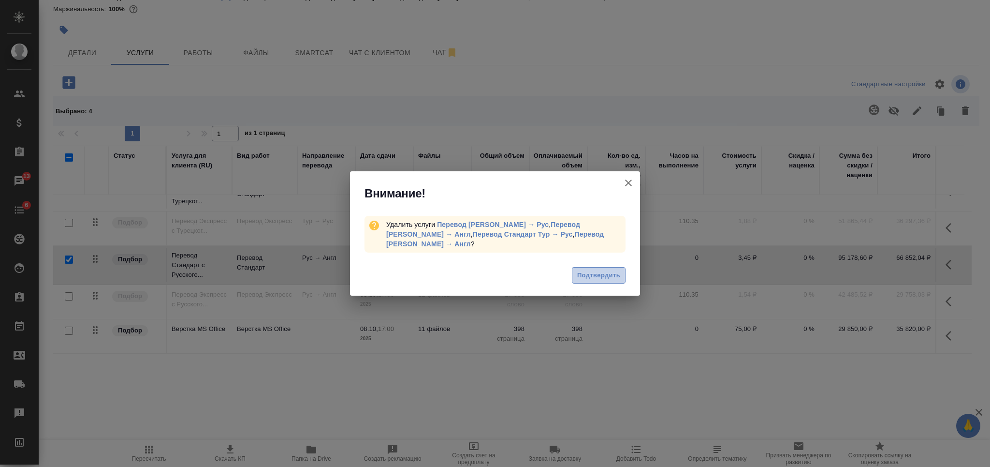
click at [604, 275] on span "Подтвердить" at bounding box center [598, 275] width 43 height 11
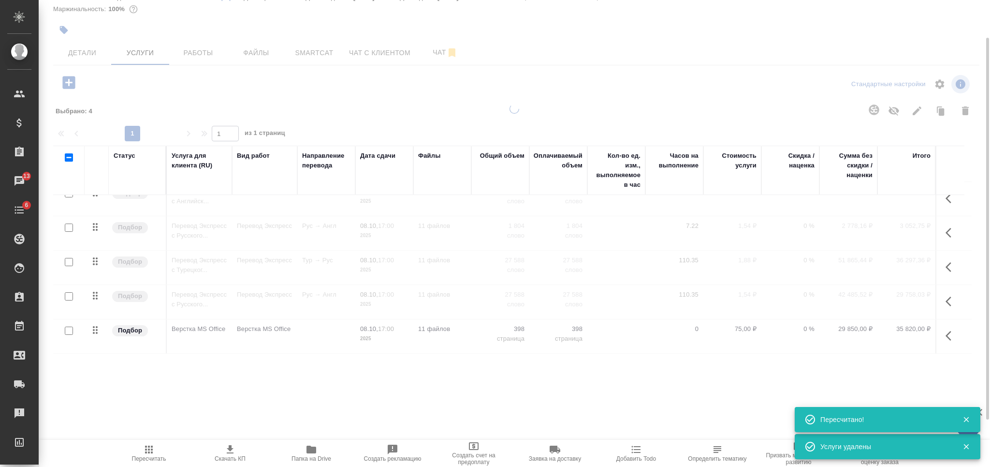
scroll to position [24, 0]
click at [73, 159] on input "checkbox" at bounding box center [69, 157] width 8 height 8
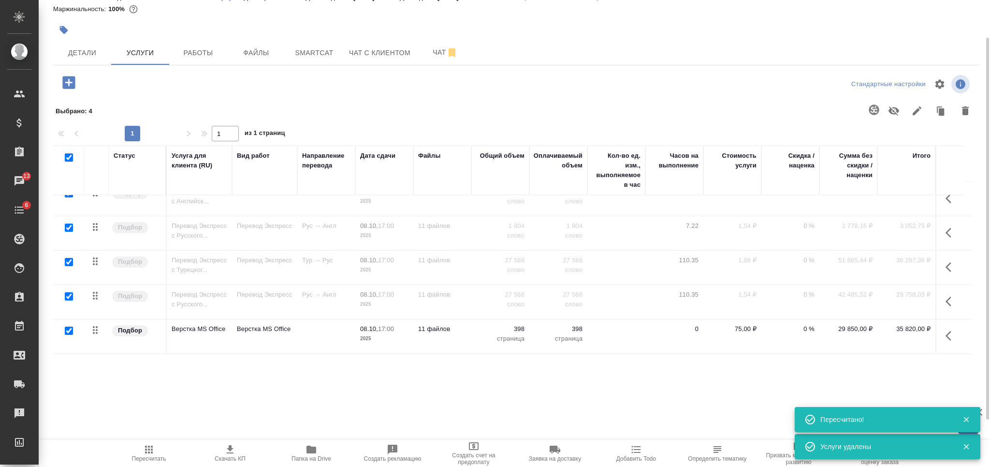
checkbox input "true"
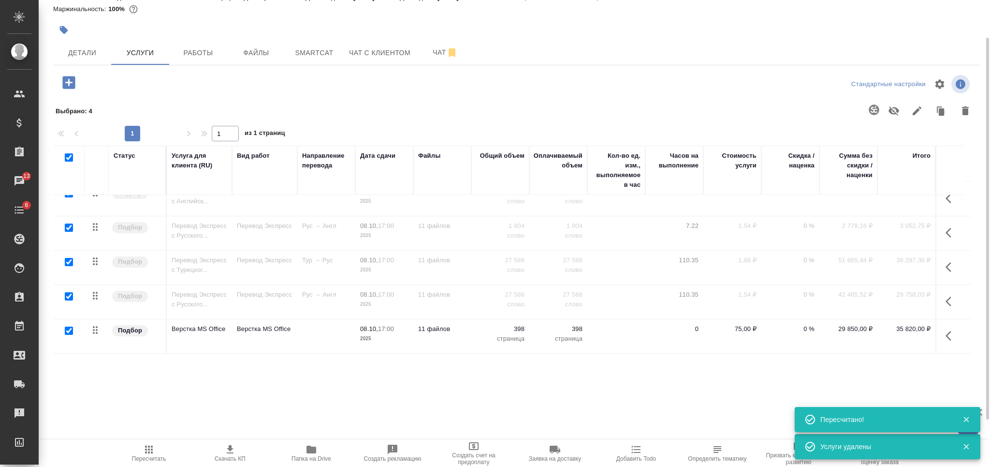
checkbox input "true"
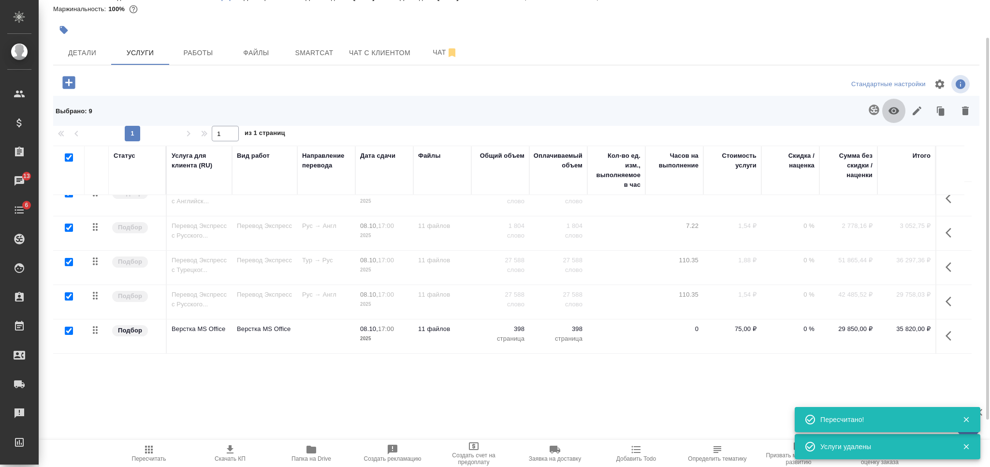
click at [891, 107] on icon "button" at bounding box center [894, 111] width 12 height 12
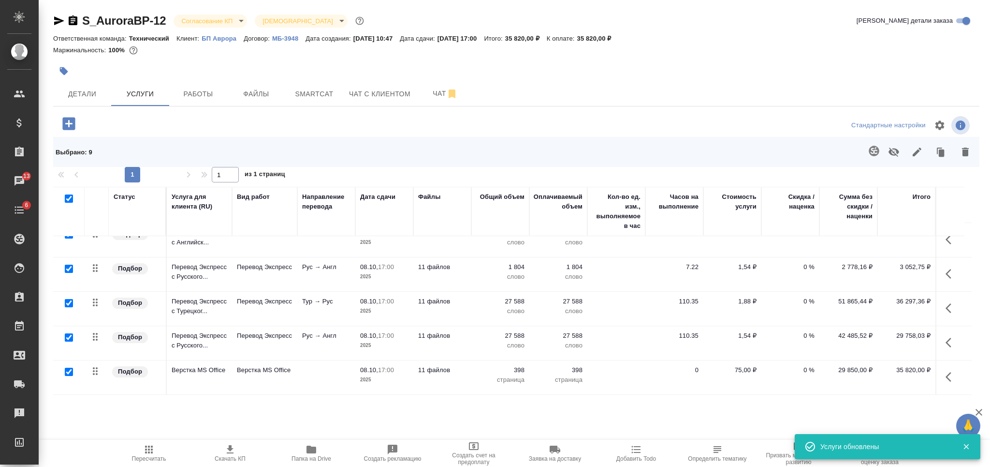
click at [467, 304] on td "11 файлов" at bounding box center [442, 309] width 58 height 34
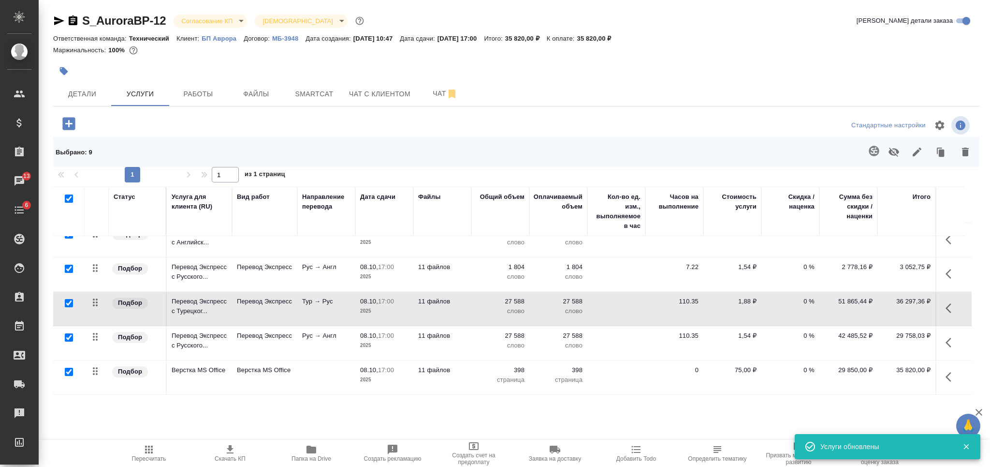
click at [467, 304] on td "11 файлов" at bounding box center [442, 309] width 58 height 34
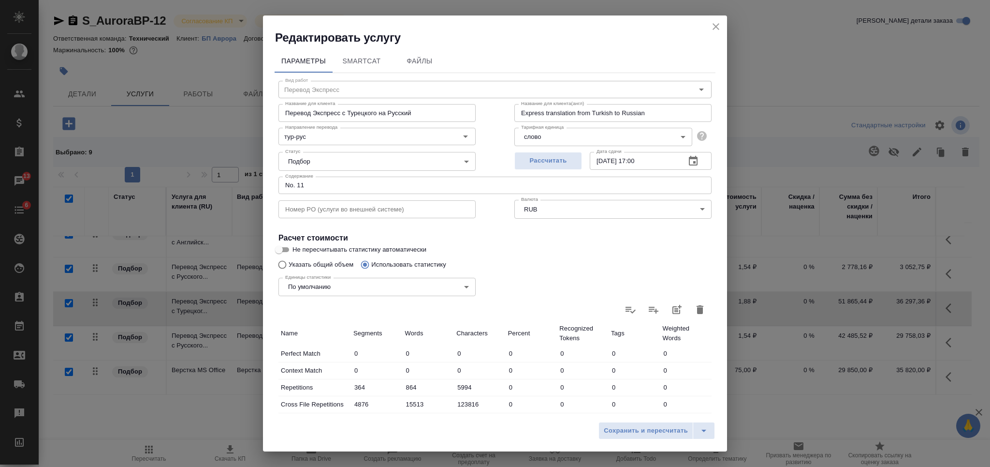
click at [694, 312] on icon "button" at bounding box center [700, 310] width 12 height 12
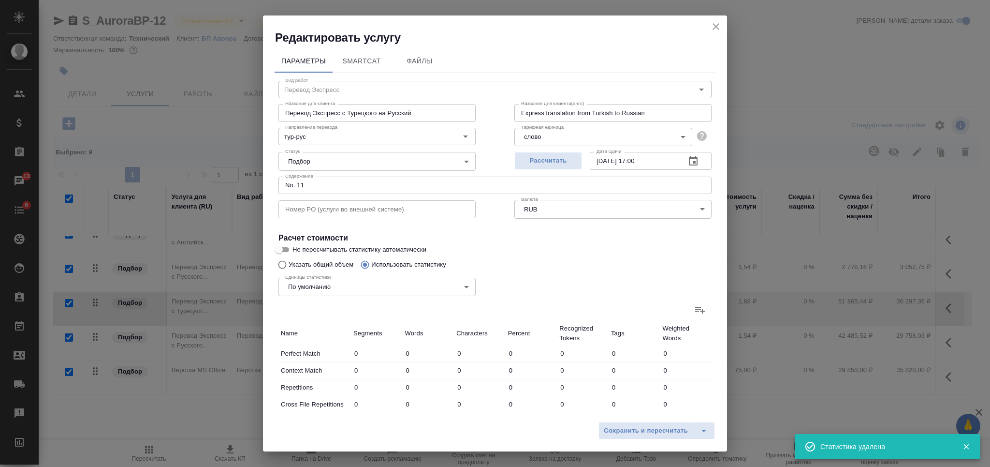
type input "0"
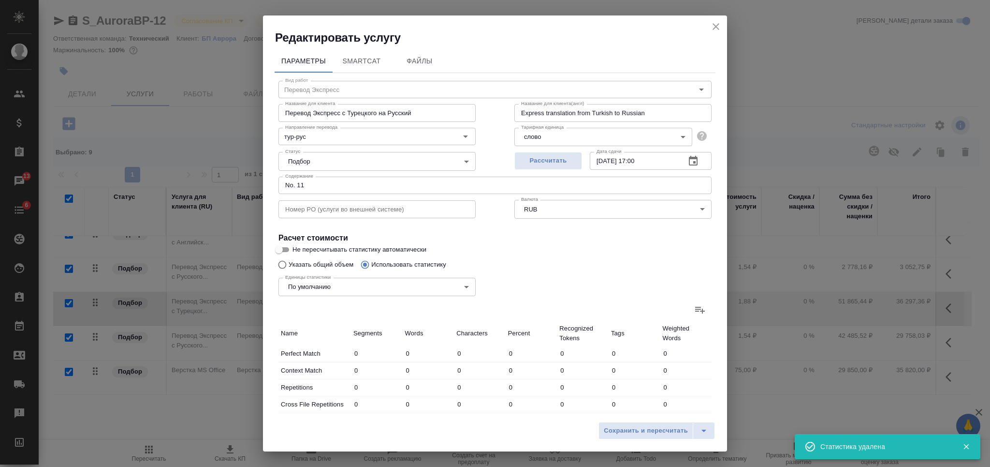
type input "0"
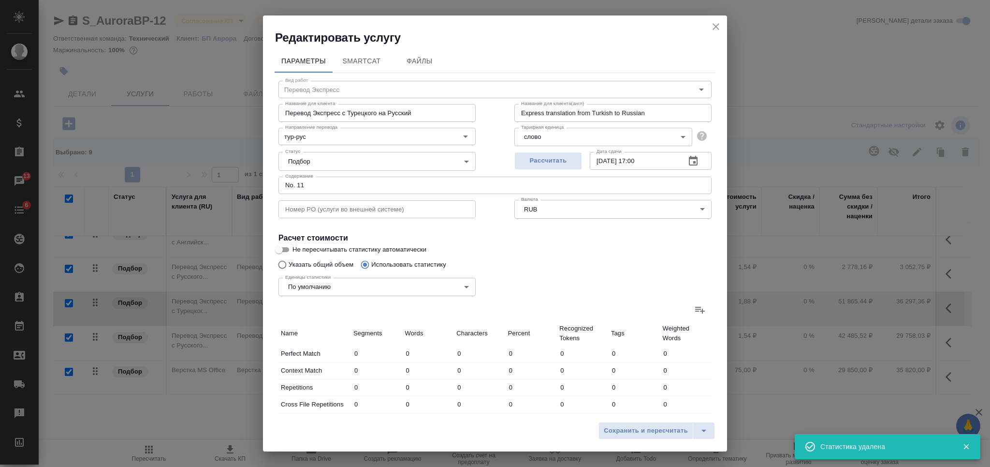
type input "0"
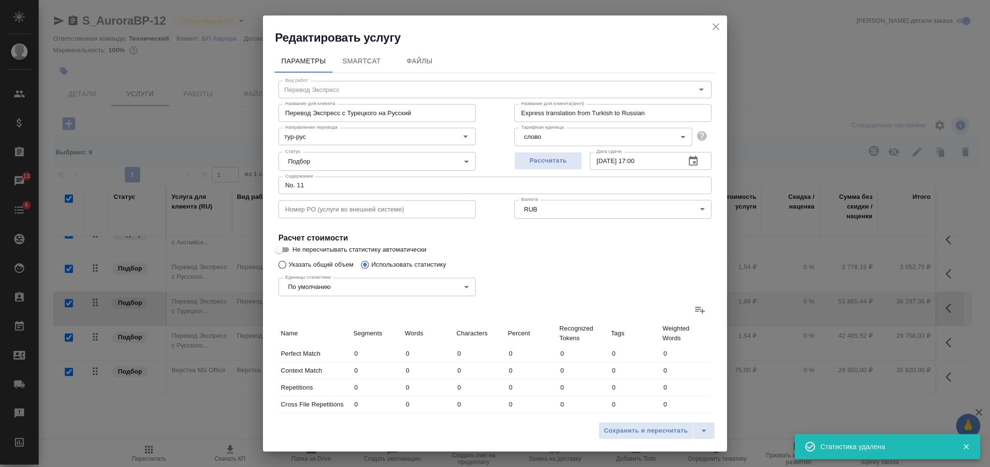
click at [694, 311] on icon at bounding box center [700, 310] width 12 height 12
click at [0, 0] on input "file" at bounding box center [0, 0] width 0 height 0
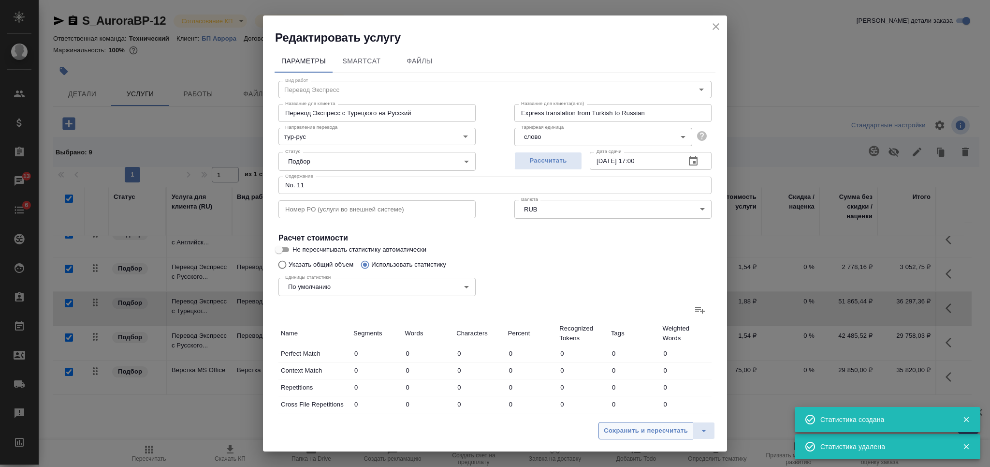
type input "364"
type input "864"
type input "5994"
type input "11"
type input "15"
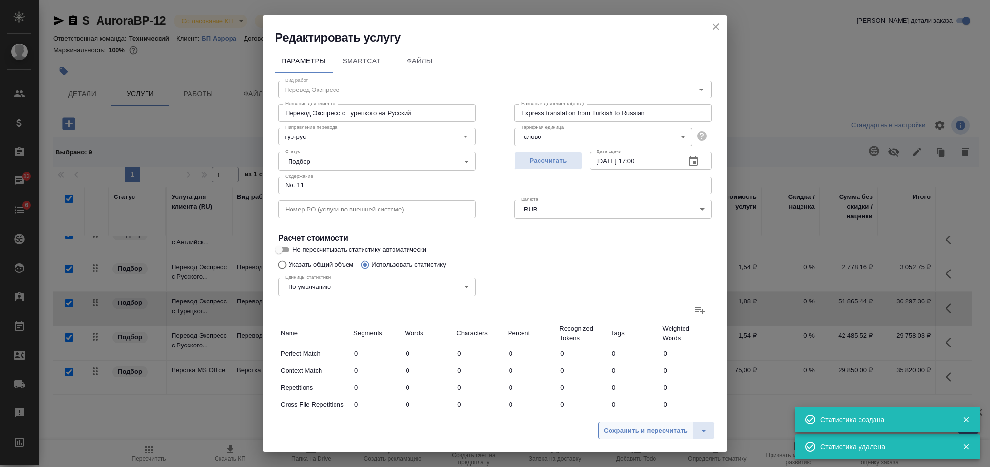
type input "63"
type input "1252"
type input "11211"
type input "90005"
type input "1252"
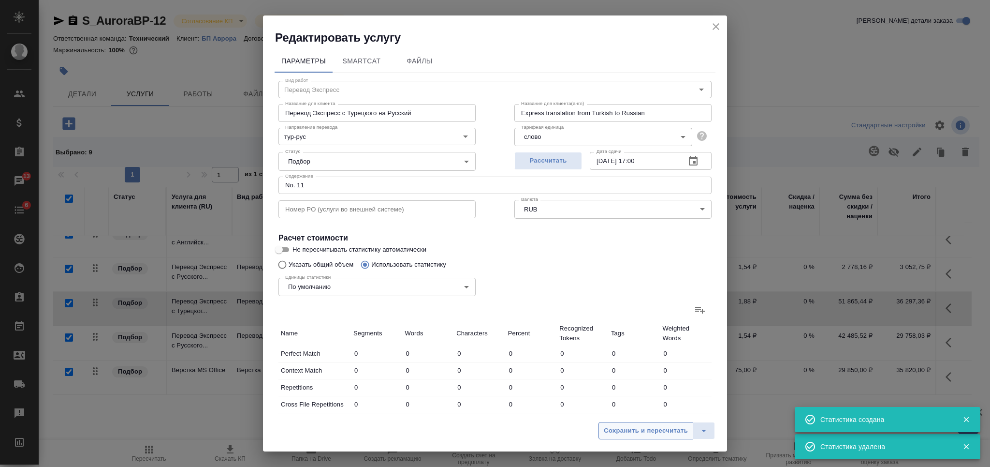
type input "11211"
type input "90005"
type input "1627"
type input "12090"
type input "96062"
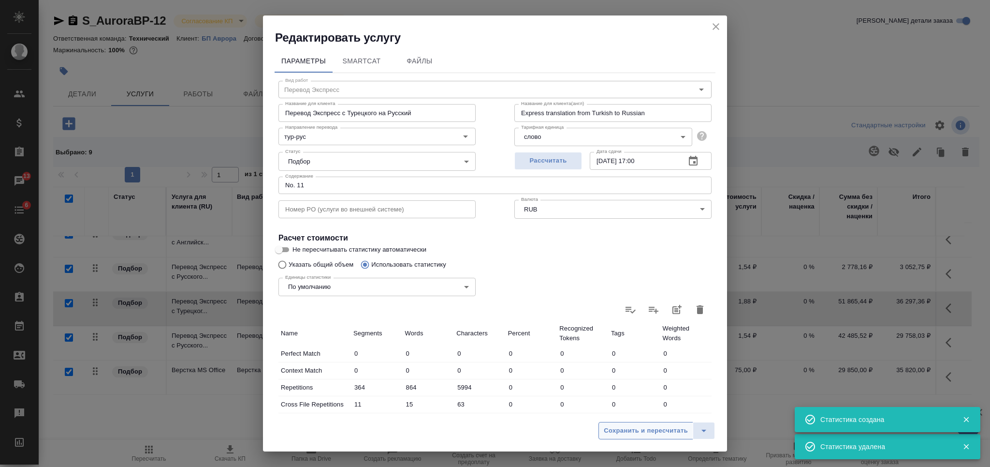
click at [643, 427] on span "Сохранить и пересчитать" at bounding box center [646, 430] width 84 height 11
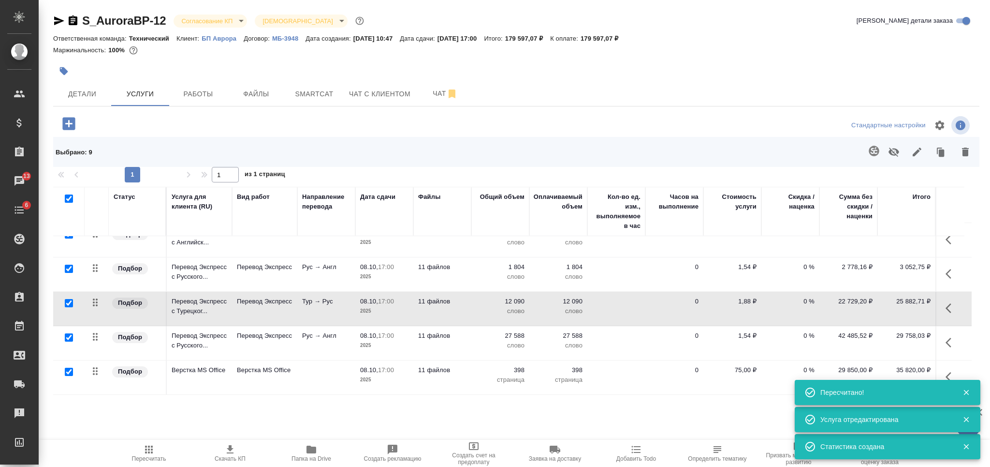
click at [540, 331] on p "27 588" at bounding box center [558, 336] width 48 height 10
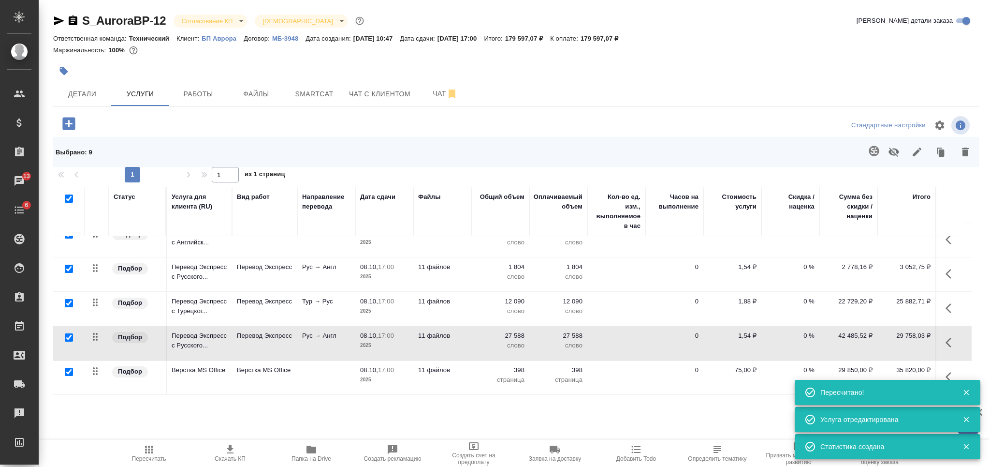
click at [540, 331] on p "27 588" at bounding box center [558, 336] width 48 height 10
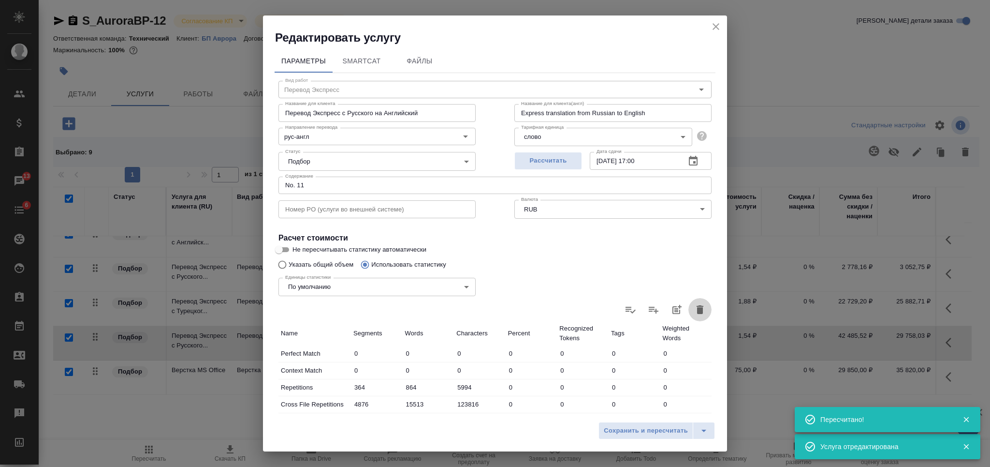
click at [697, 308] on icon "button" at bounding box center [700, 309] width 7 height 9
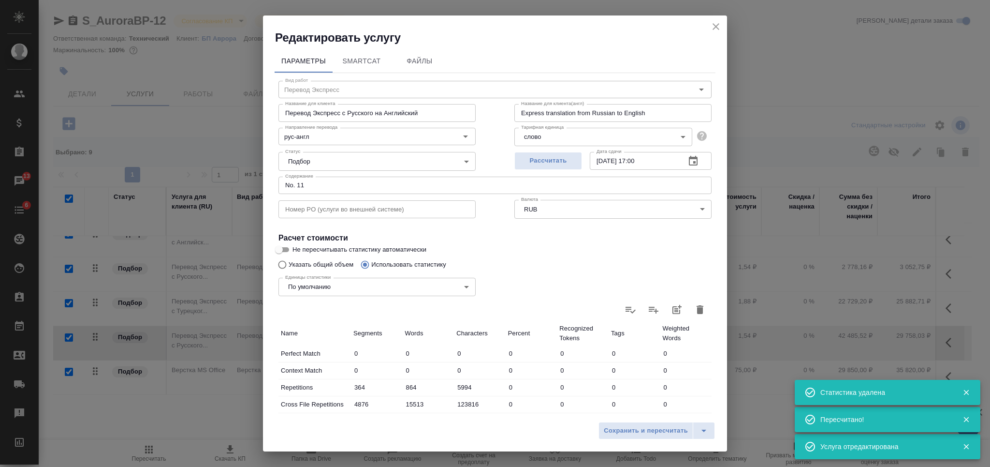
type input "0"
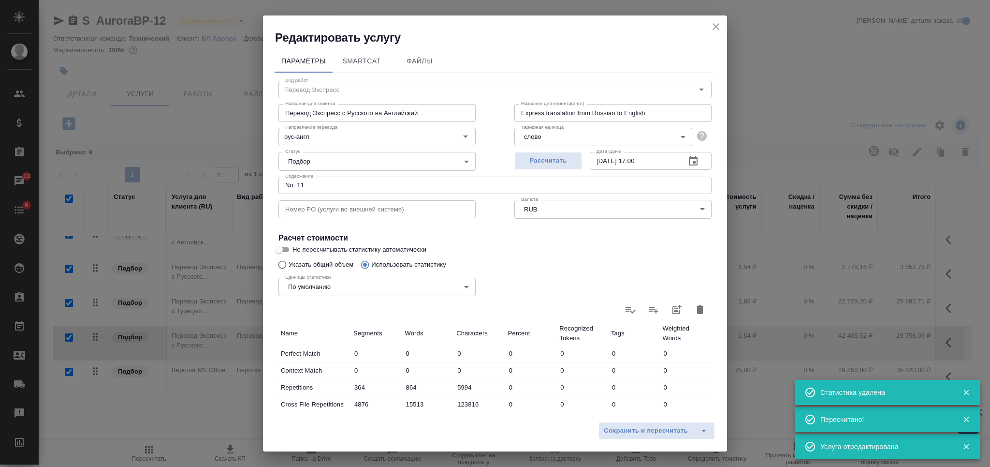
type input "0"
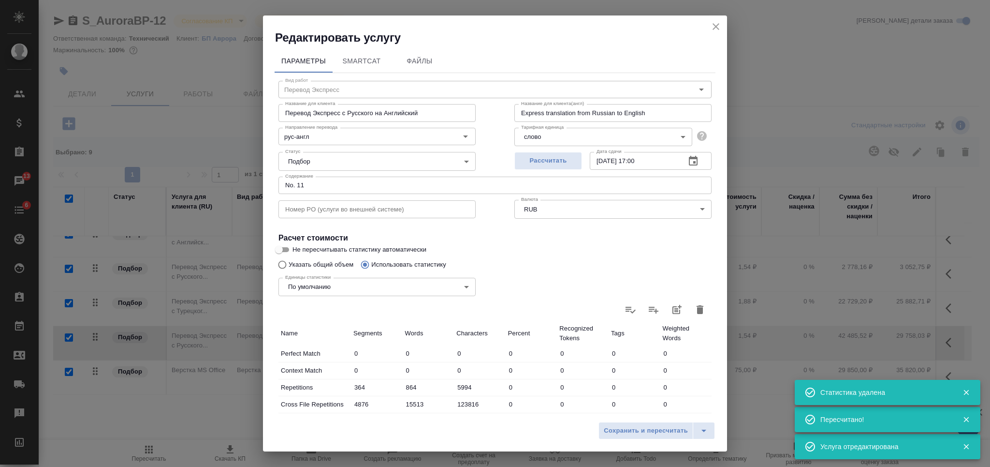
type input "0"
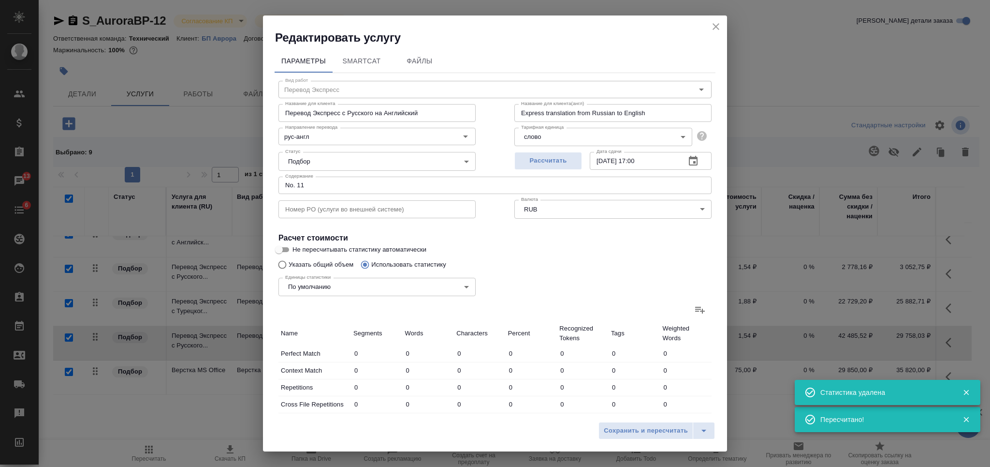
click at [694, 308] on icon at bounding box center [700, 310] width 12 height 12
click at [0, 0] on input "file" at bounding box center [0, 0] width 0 height 0
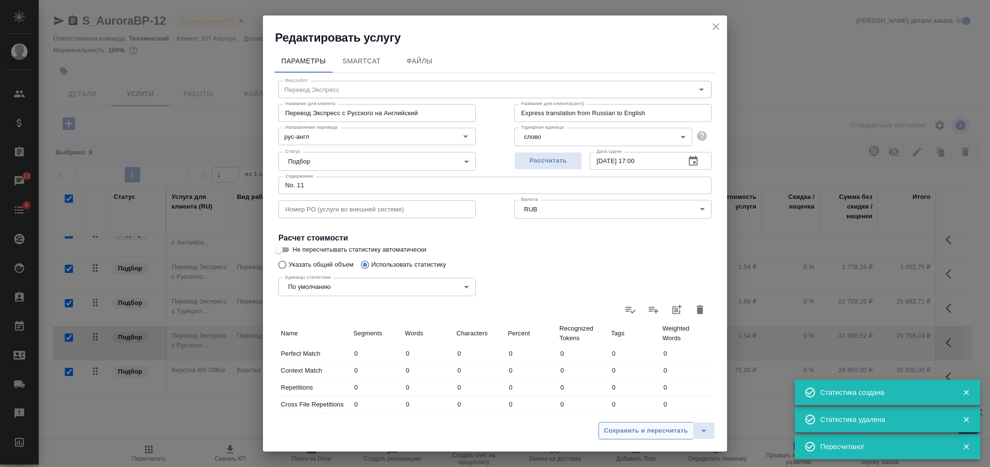
type input "364"
type input "864"
type input "5994"
type input "11"
type input "15"
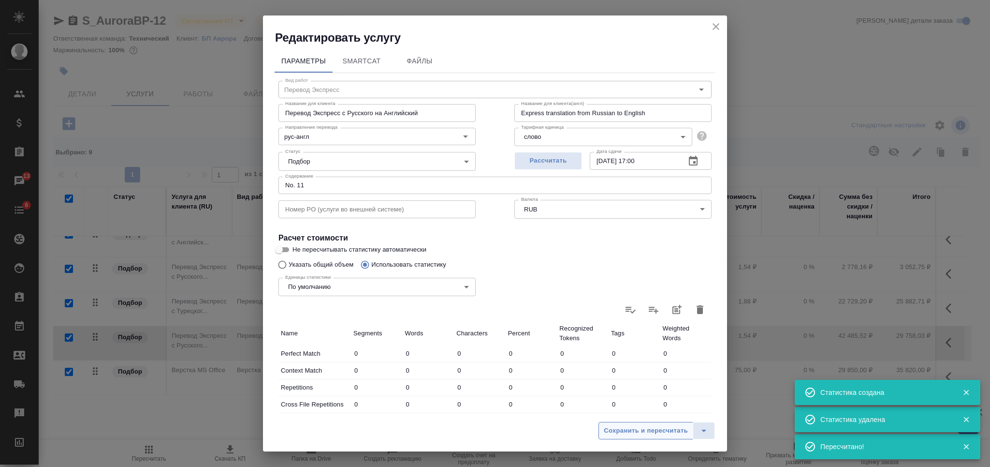
type input "63"
type input "1252"
type input "11211"
type input "90005"
type input "1252"
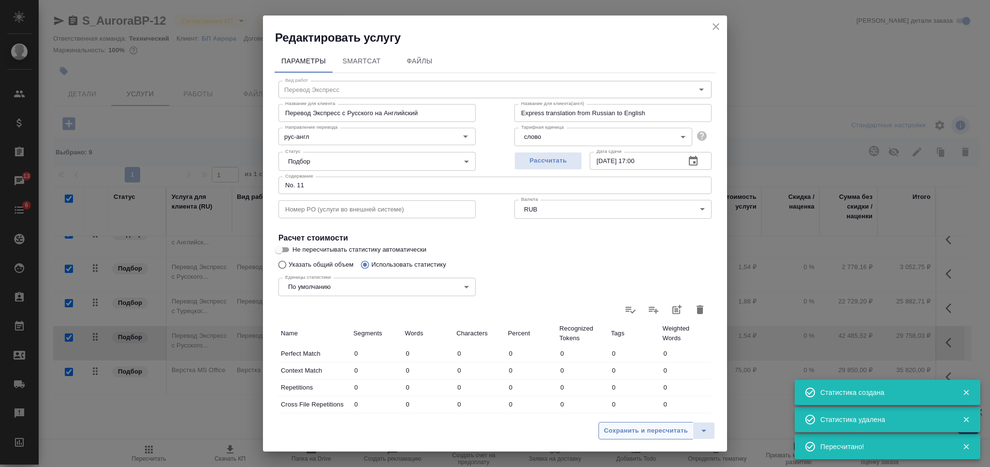
type input "11211"
type input "90005"
type input "1627"
type input "12090"
type input "96062"
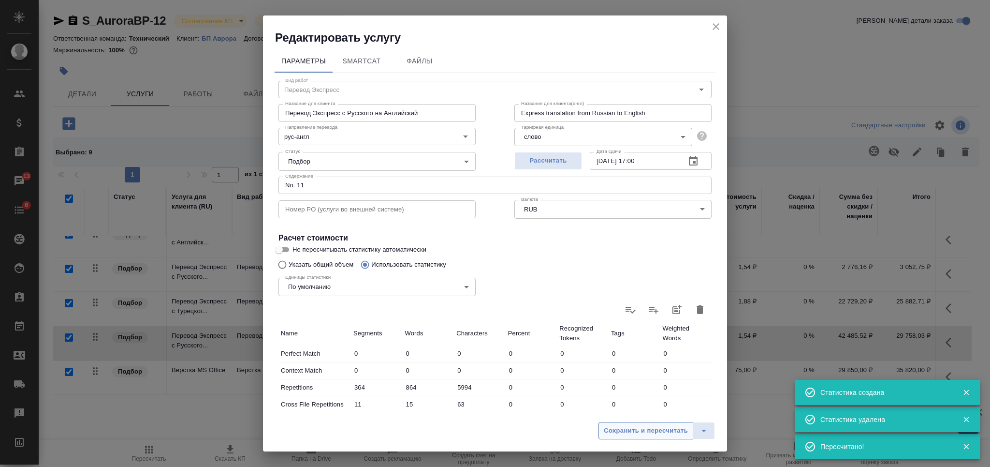
click at [644, 428] on span "Сохранить и пересчитать" at bounding box center [646, 430] width 84 height 11
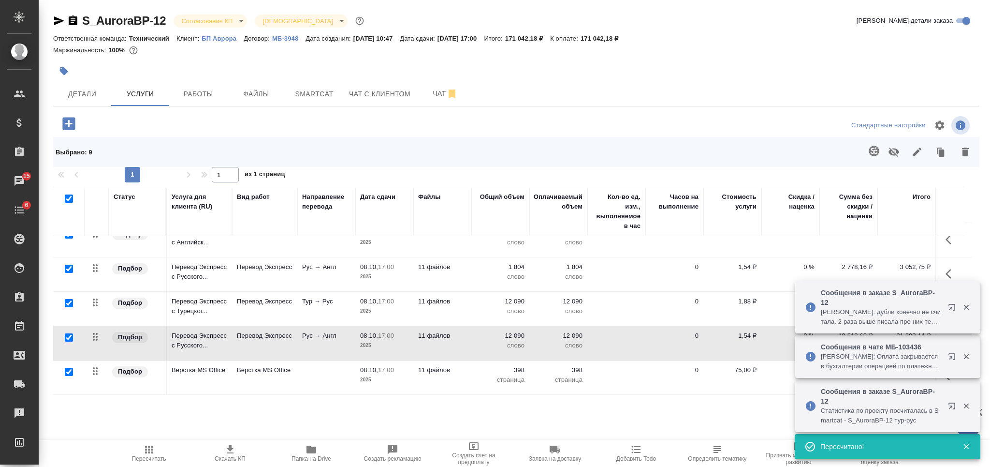
click at [236, 455] on span "Скачать КП" at bounding box center [230, 452] width 70 height 18
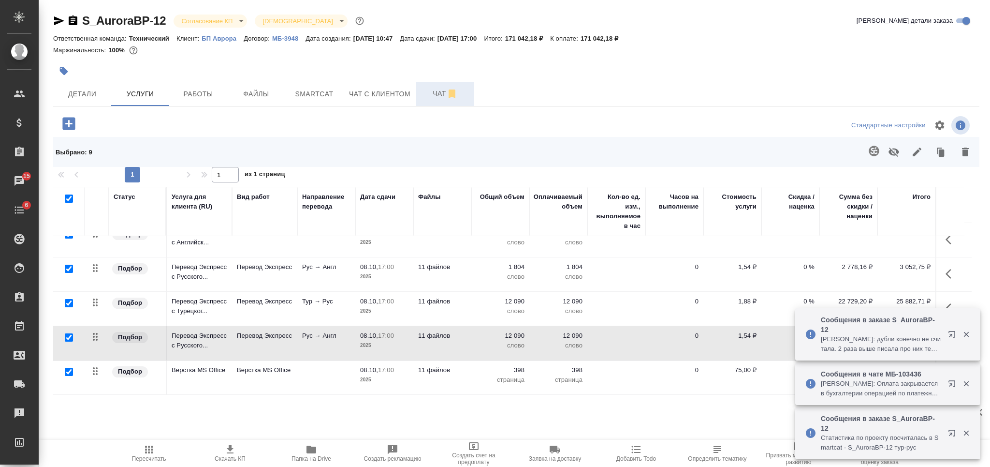
click at [437, 91] on span "Чат" at bounding box center [445, 94] width 46 height 12
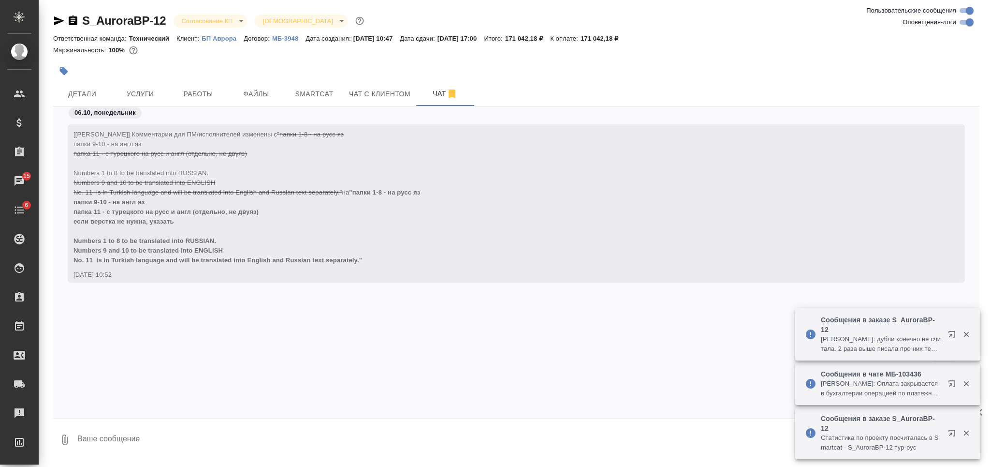
scroll to position [6457, 0]
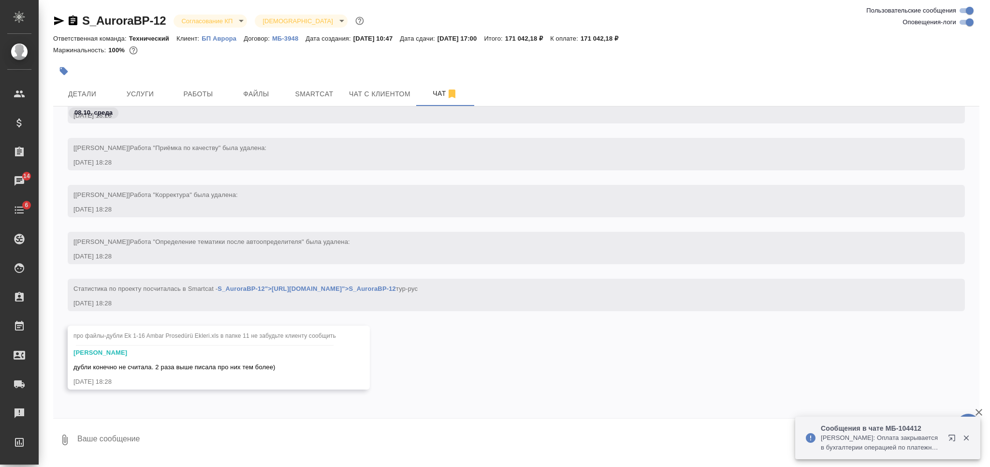
click at [213, 38] on p "БП Аврора" at bounding box center [223, 38] width 42 height 7
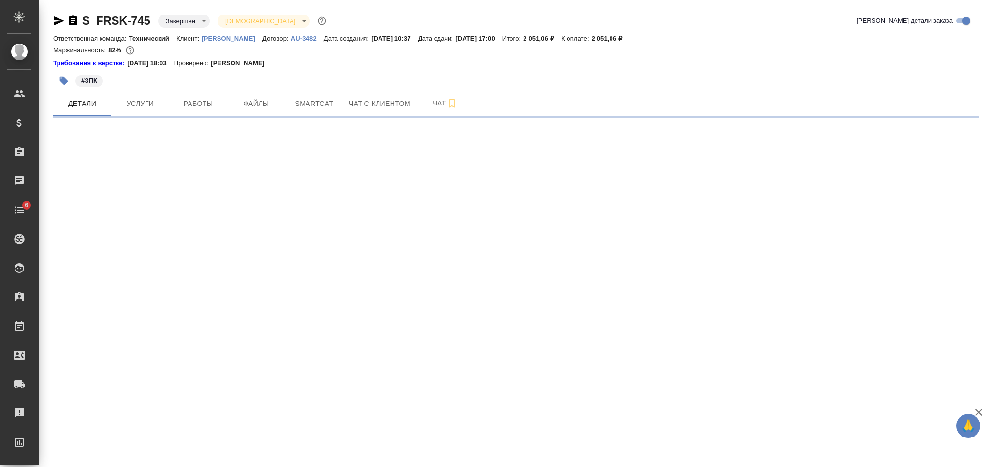
select select "RU"
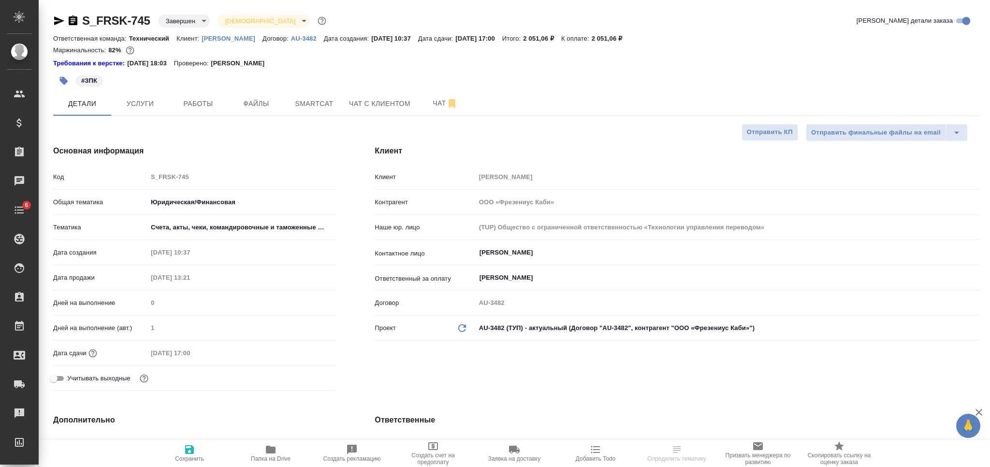
type textarea "x"
click at [283, 452] on span "Папка на Drive" at bounding box center [271, 452] width 70 height 18
type textarea "x"
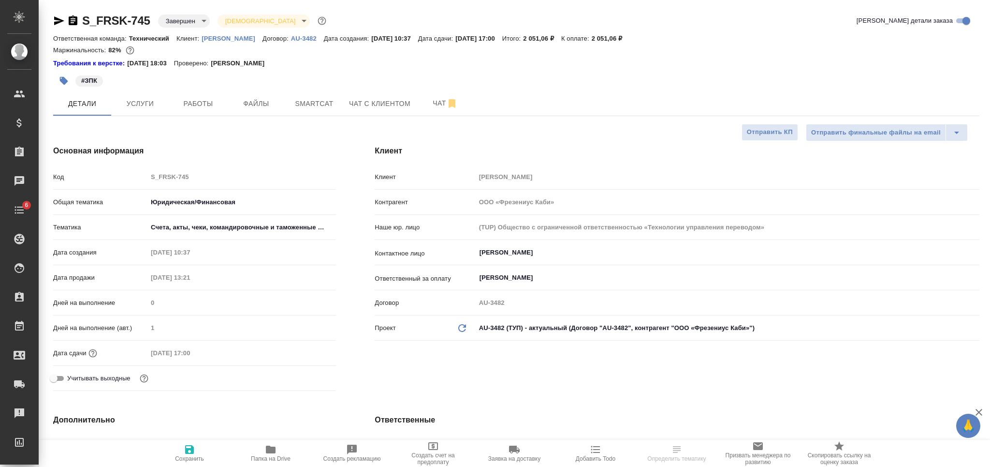
type textarea "x"
select select "RU"
type textarea "x"
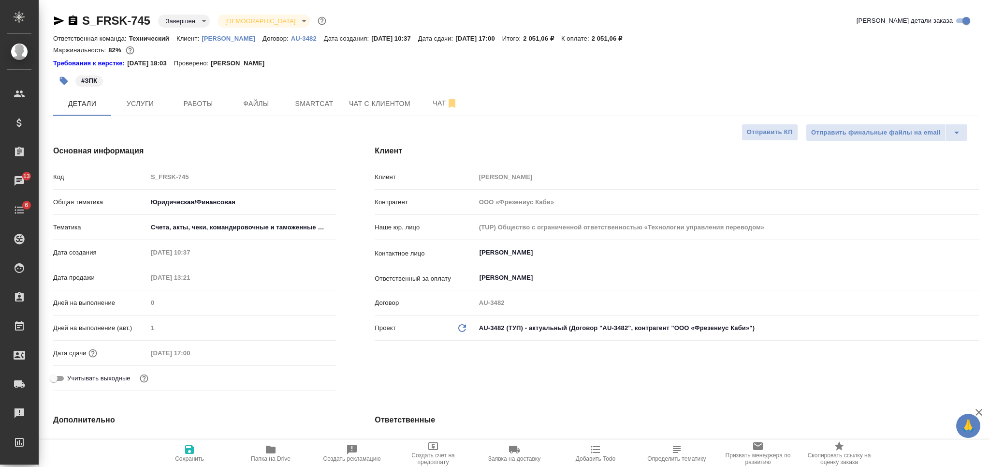
type textarea "x"
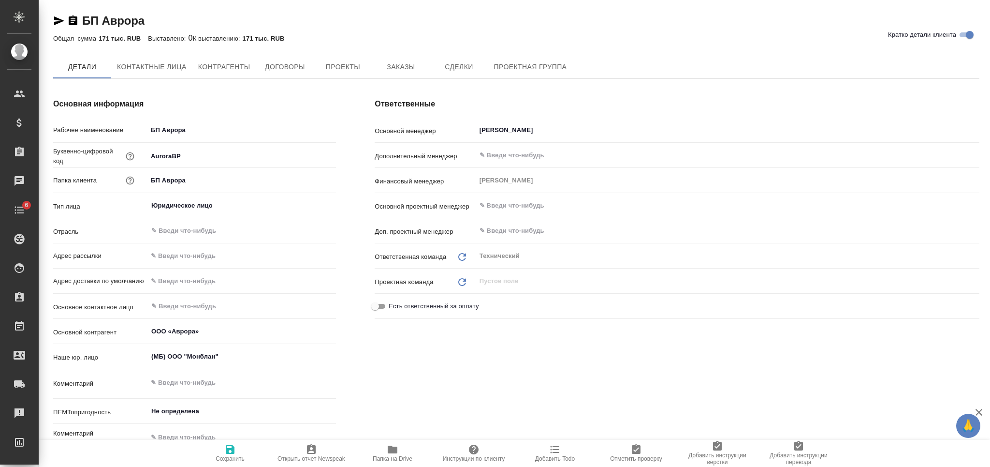
type textarea "x"
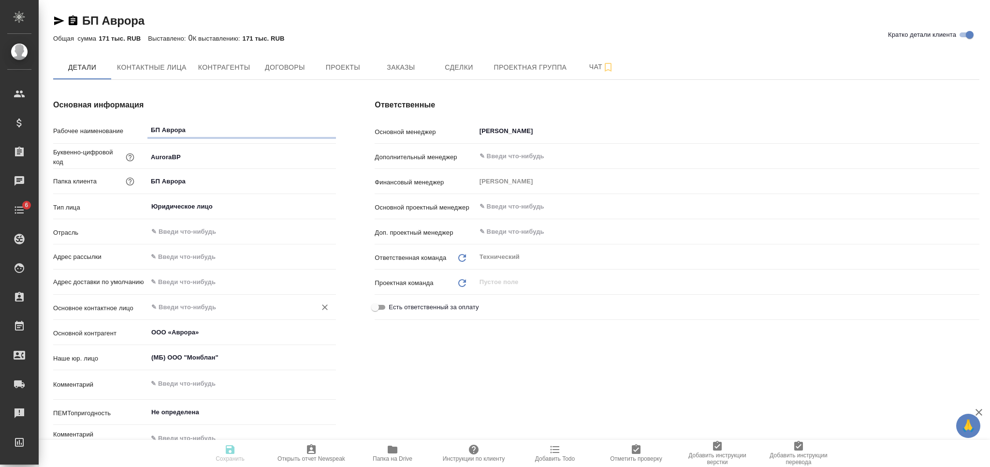
type textarea "x"
click at [191, 284] on input "text" at bounding box center [242, 282] width 188 height 14
click at [188, 252] on input "text" at bounding box center [242, 257] width 188 height 14
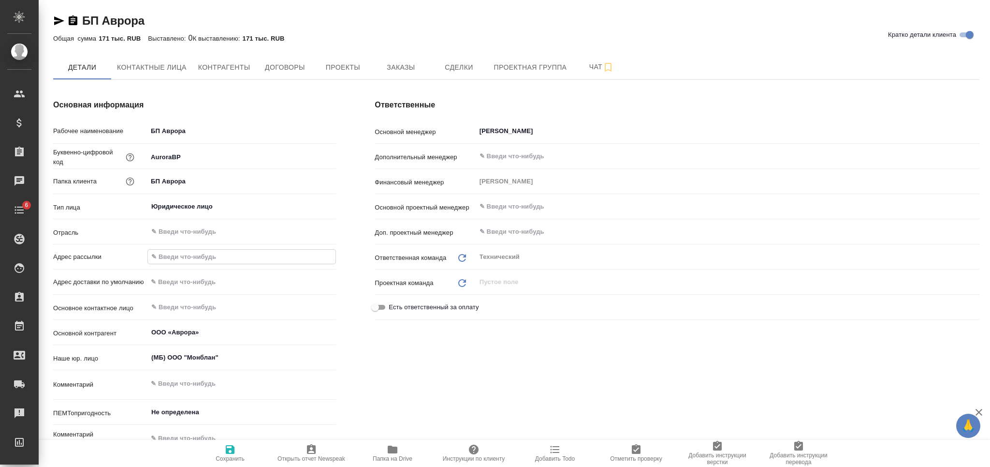
paste input "[EMAIL_ADDRESS][DOMAIN_NAME]"
type input "[EMAIL_ADDRESS][DOMAIN_NAME]"
type textarea "x"
type input "[EMAIL_ADDRESS][DOMAIN_NAME]"
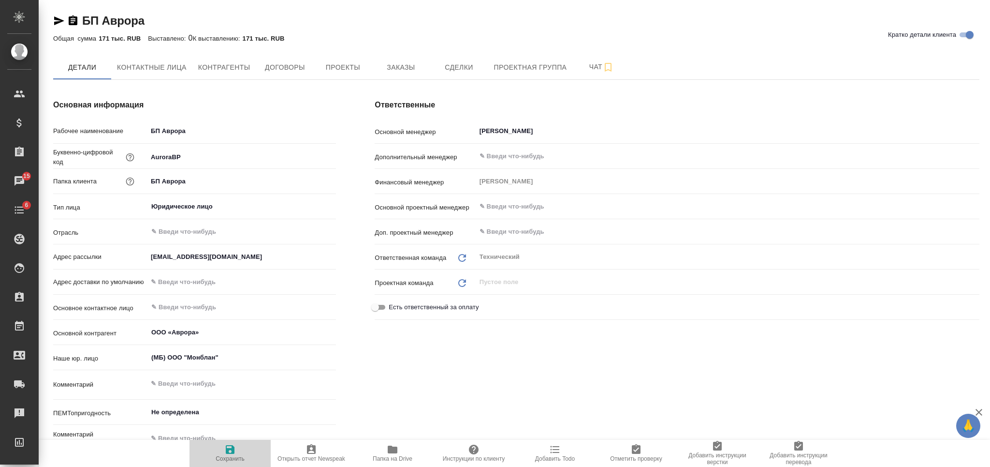
click at [238, 445] on span "Сохранить" at bounding box center [230, 452] width 70 height 18
type textarea "x"
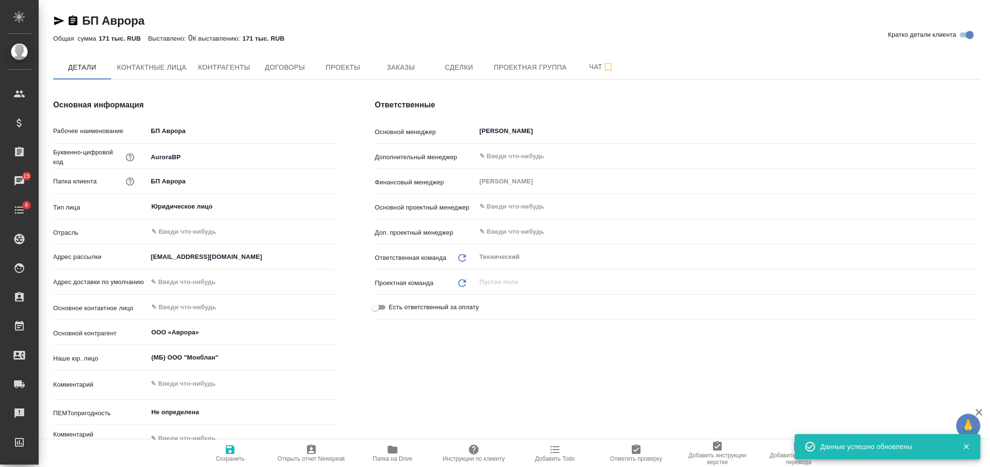
type textarea "x"
